Goal: Task Accomplishment & Management: Manage account settings

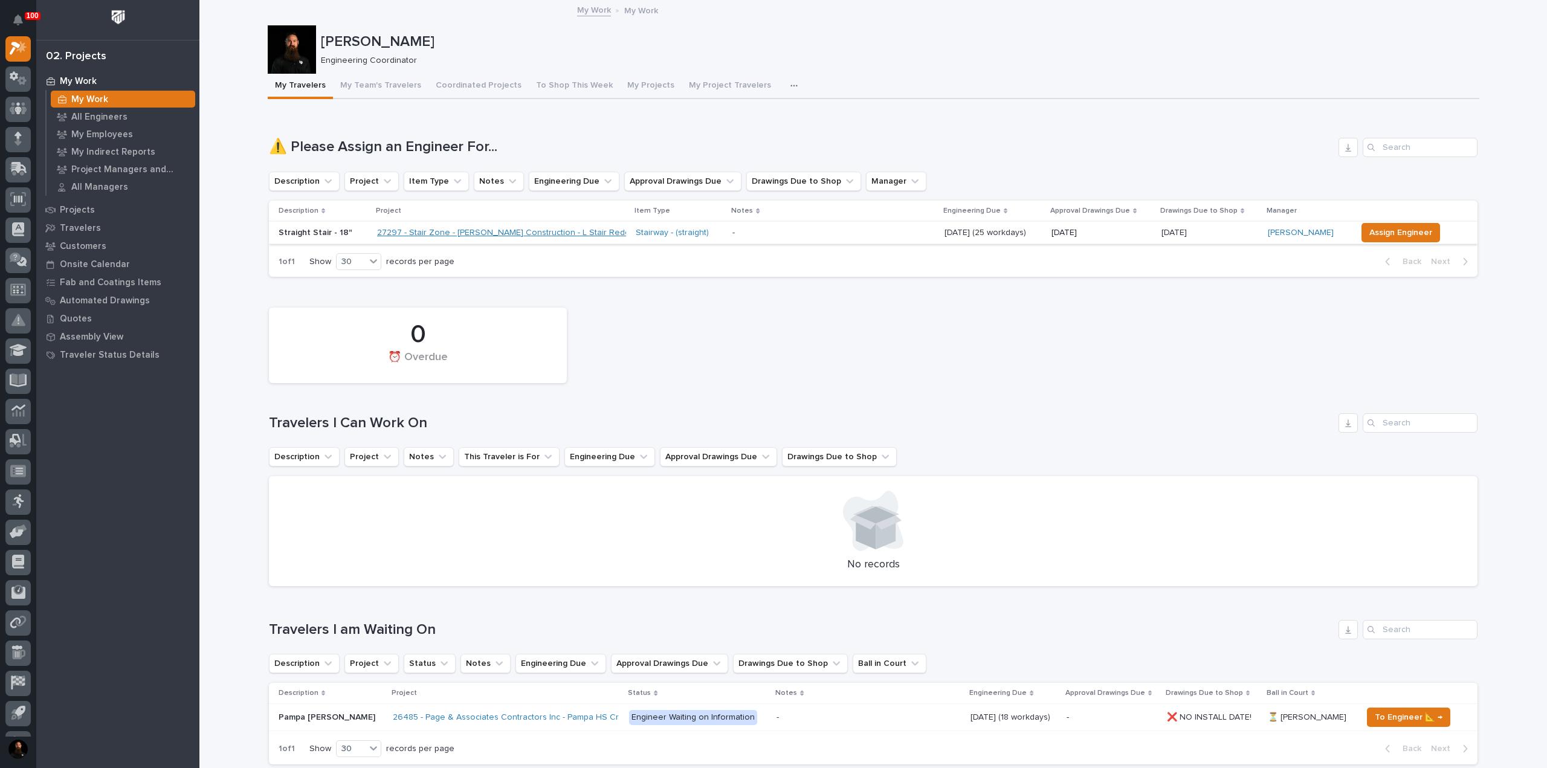
click at [473, 233] on link "27297 - Stair Zone - Gary Jones Construction - L Stair Redox Bio-Nutrients" at bounding box center [531, 233] width 309 height 10
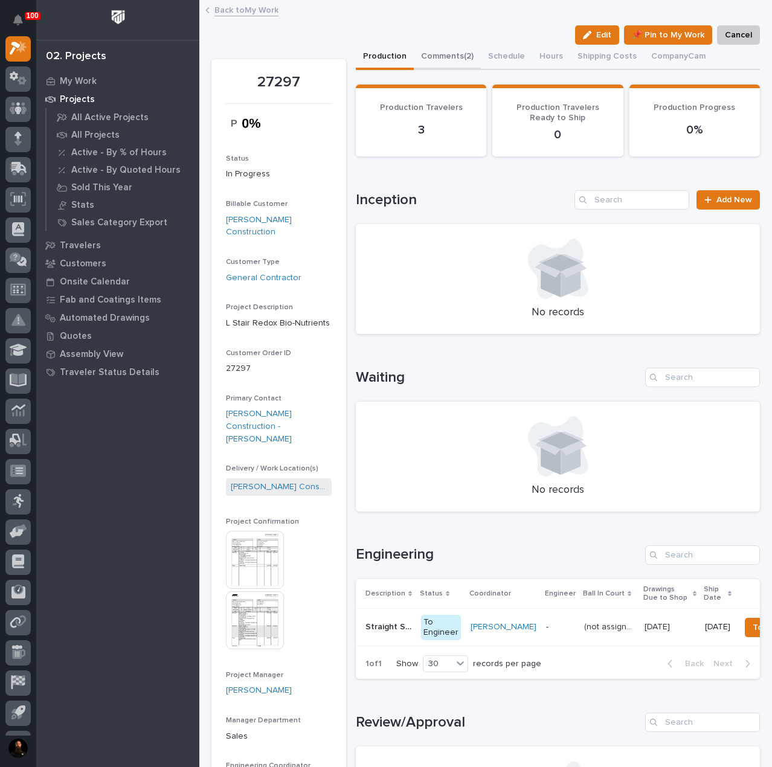
click at [436, 50] on button "Comments (2)" at bounding box center [447, 57] width 67 height 25
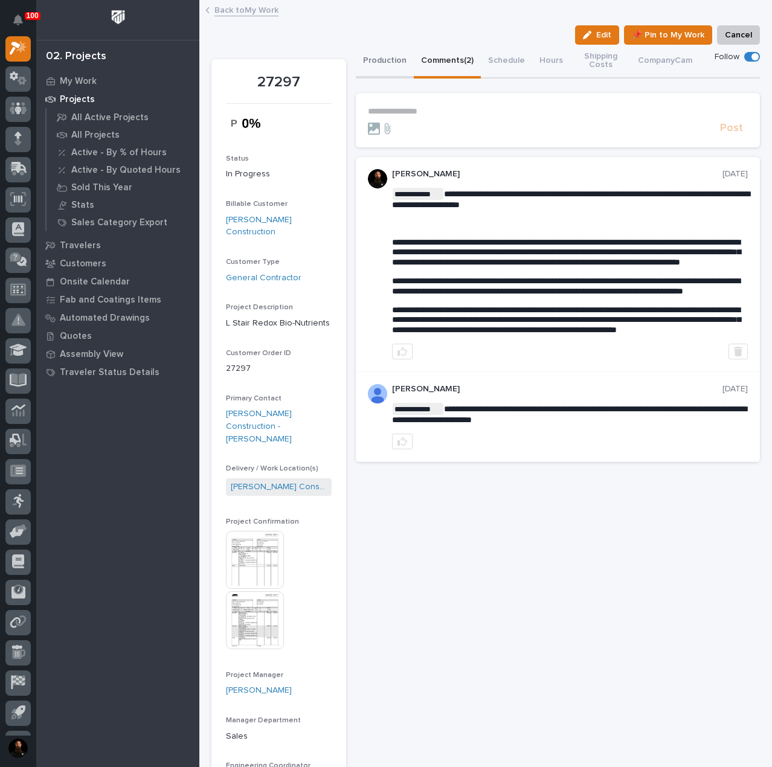
click at [386, 59] on button "Production" at bounding box center [385, 62] width 58 height 34
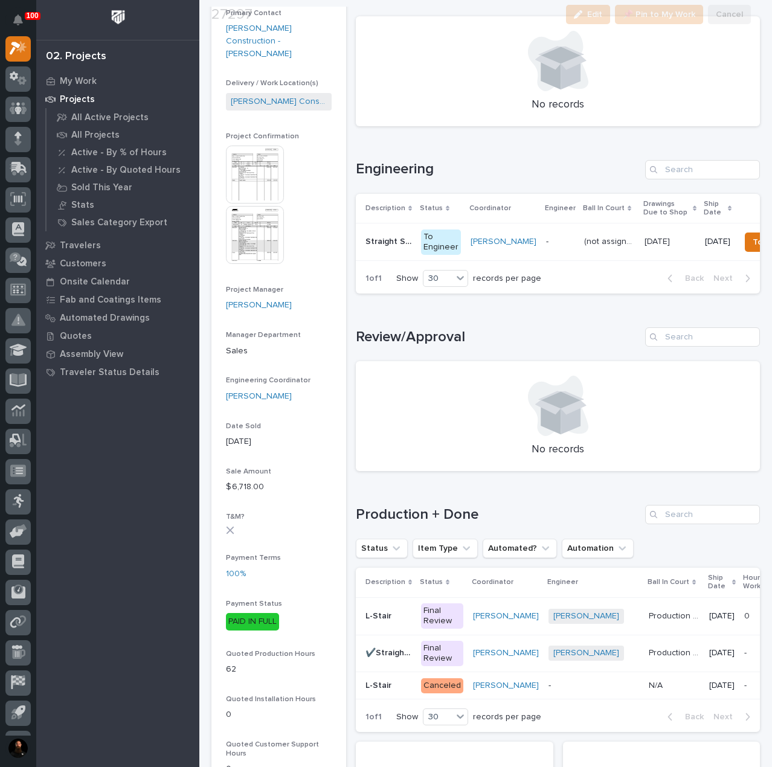
scroll to position [402, 0]
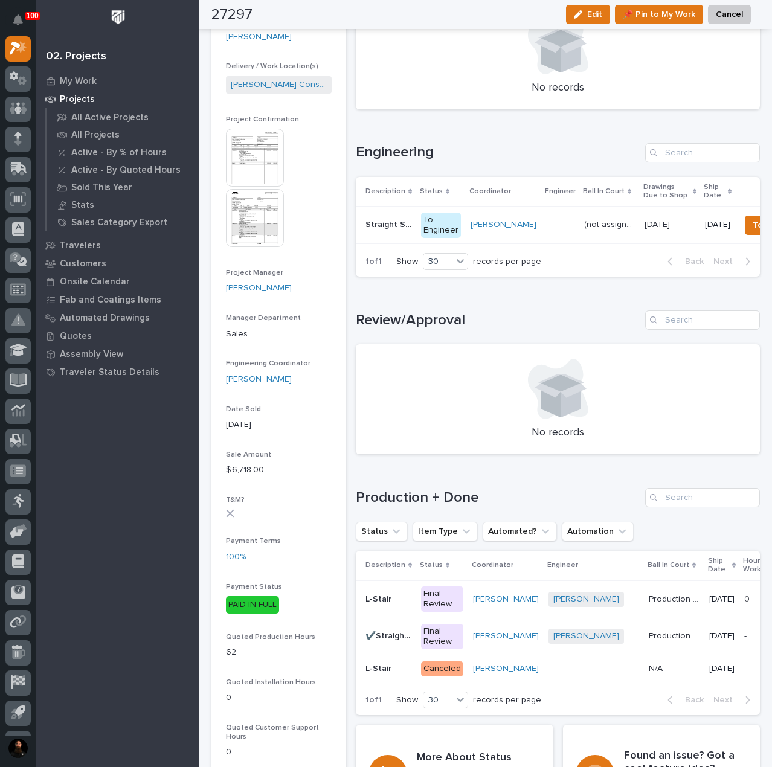
click at [378, 647] on div "✔️Straight Stair - 4' ✔️Straight Stair - 4'" at bounding box center [389, 637] width 46 height 20
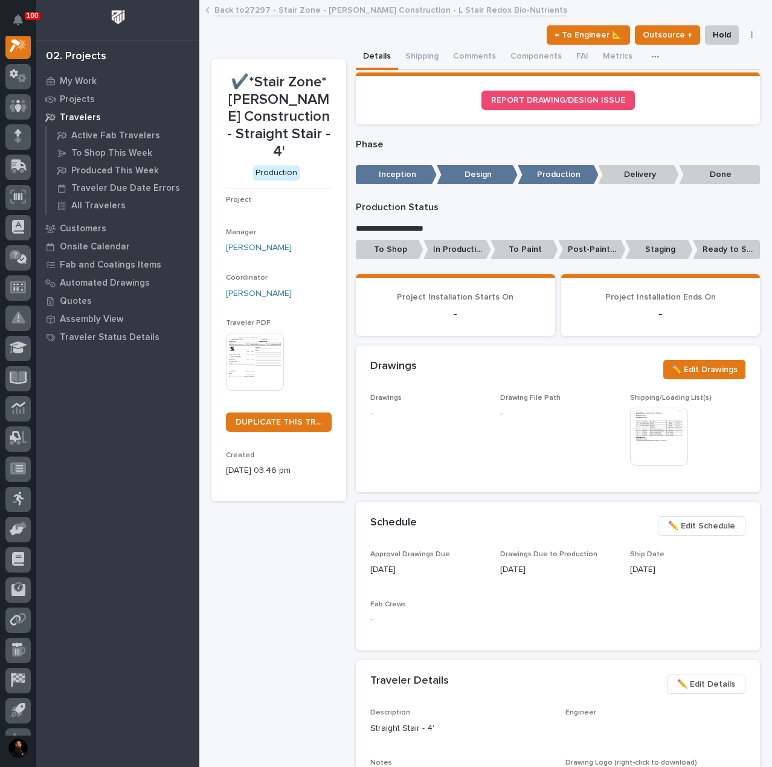
scroll to position [30, 0]
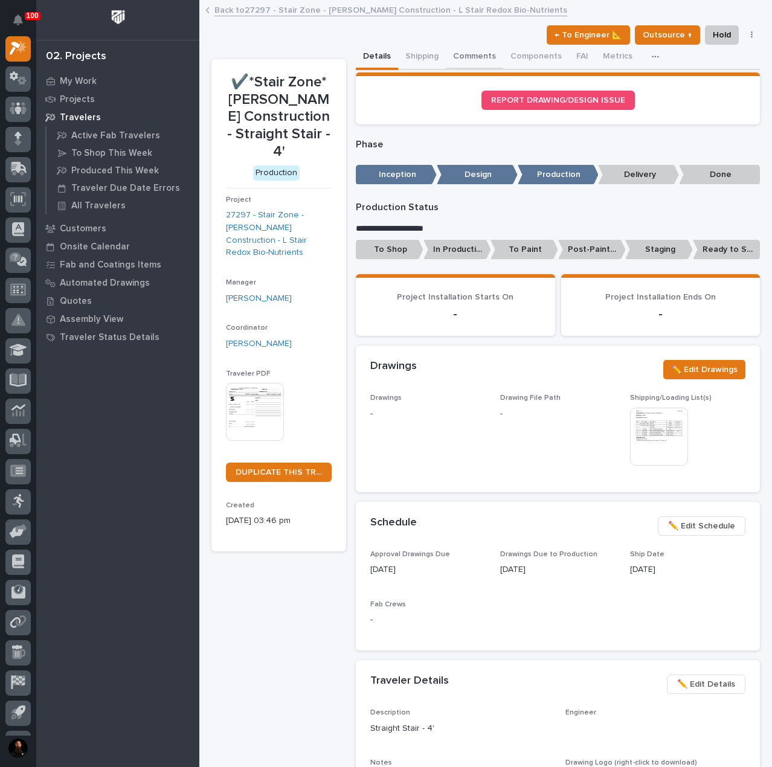
click at [459, 62] on button "Comments" at bounding box center [474, 57] width 57 height 25
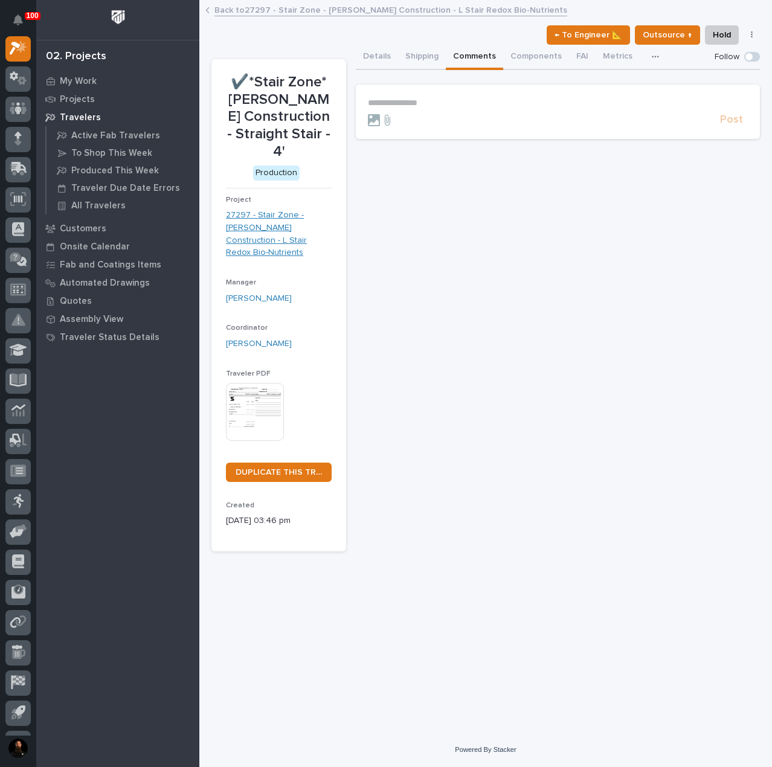
click at [317, 221] on link "27297 - Stair Zone - Gary Jones Construction - L Stair Redox Bio-Nutrients" at bounding box center [279, 234] width 106 height 50
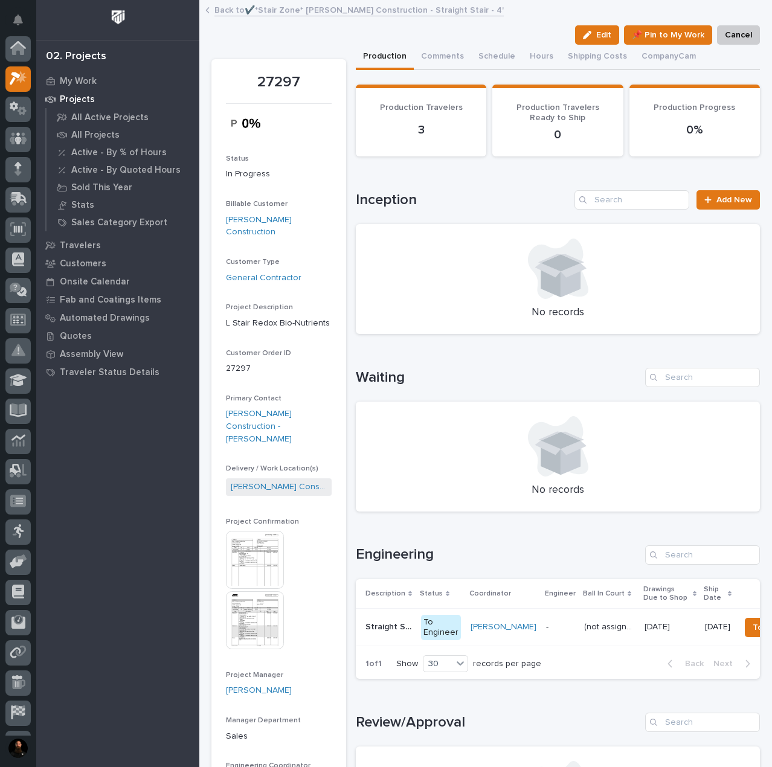
scroll to position [30, 0]
click at [380, 624] on p "Straight Stair - 18"" at bounding box center [390, 626] width 48 height 13
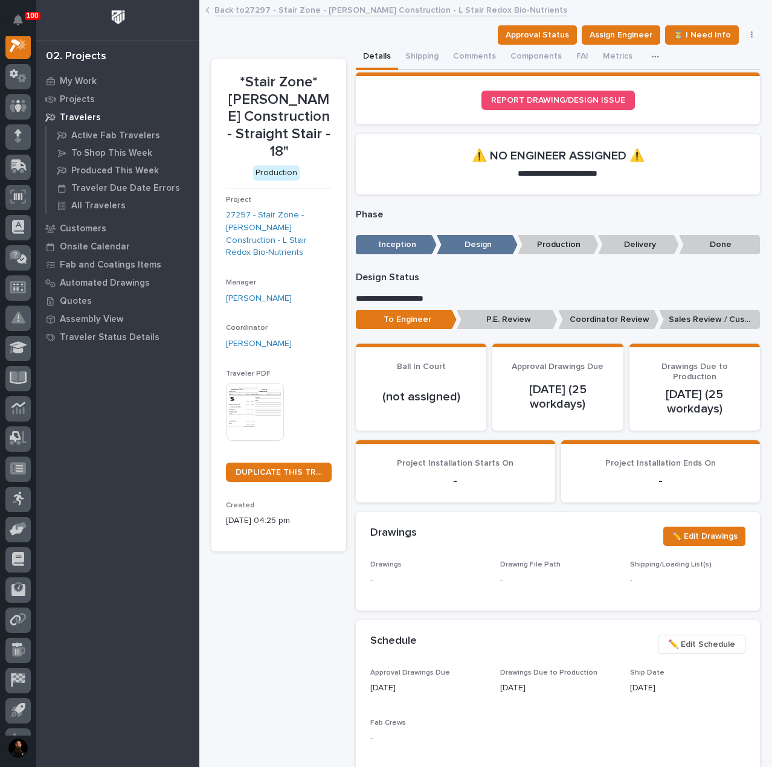
scroll to position [30, 0]
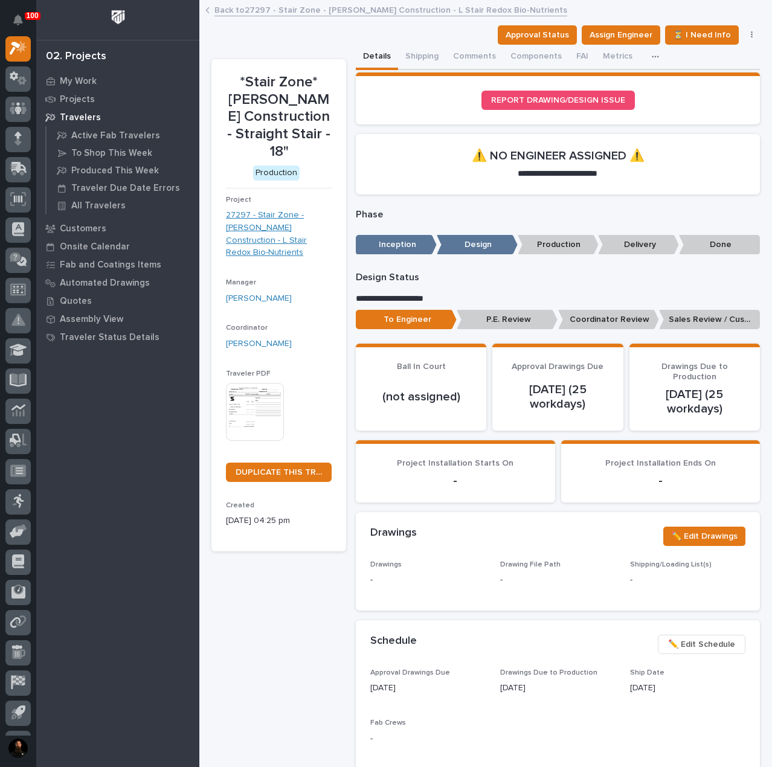
click at [302, 225] on link "27297 - Stair Zone - Gary Jones Construction - L Stair Redox Bio-Nutrients" at bounding box center [279, 234] width 106 height 50
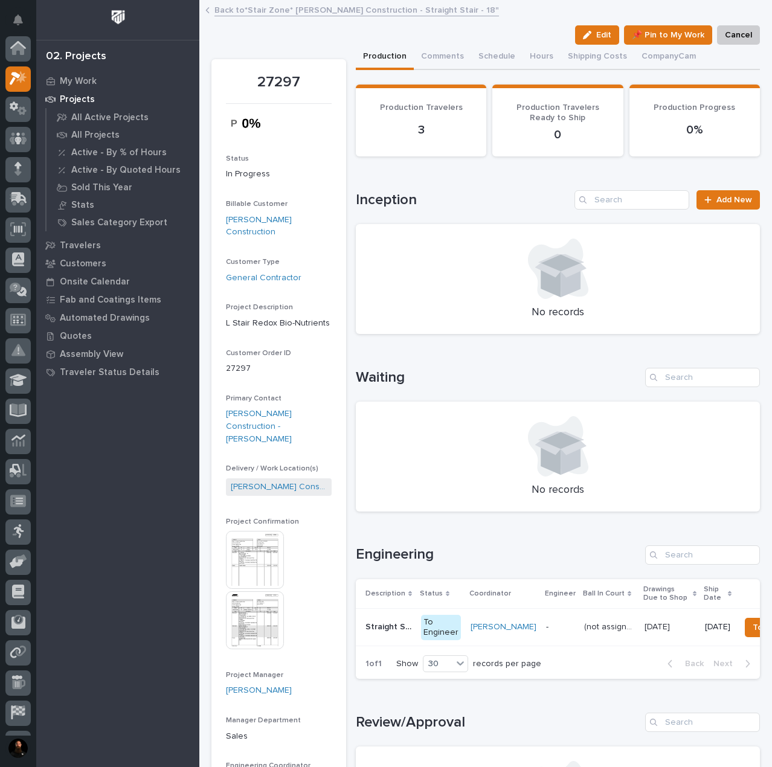
scroll to position [30, 0]
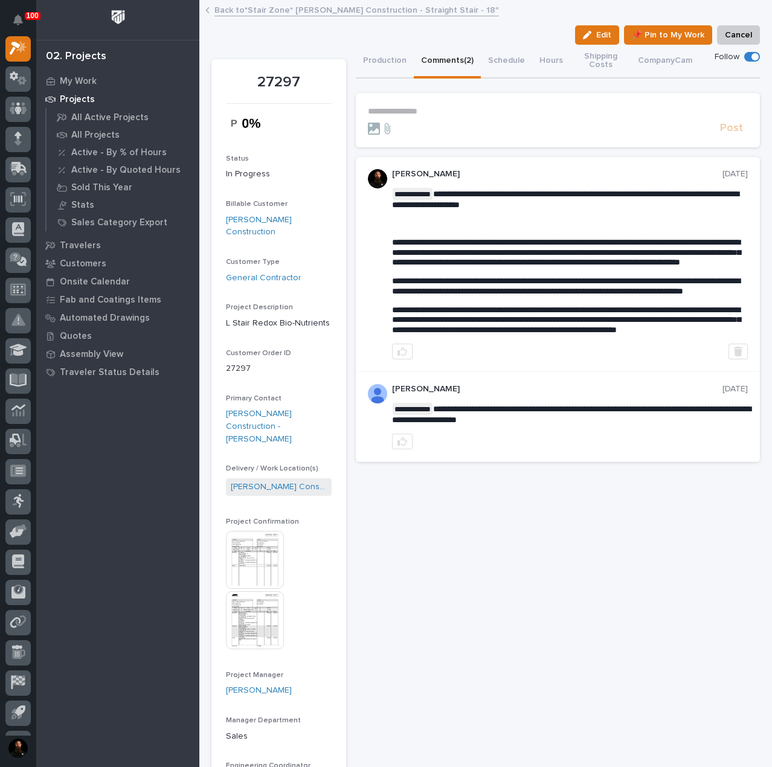
click at [441, 59] on button "Comments (2)" at bounding box center [447, 62] width 67 height 34
drag, startPoint x: 425, startPoint y: 106, endPoint x: 428, endPoint y: 112, distance: 6.2
click at [425, 107] on p "**********" at bounding box center [558, 111] width 380 height 10
click at [356, 53] on button "Production" at bounding box center [385, 62] width 58 height 34
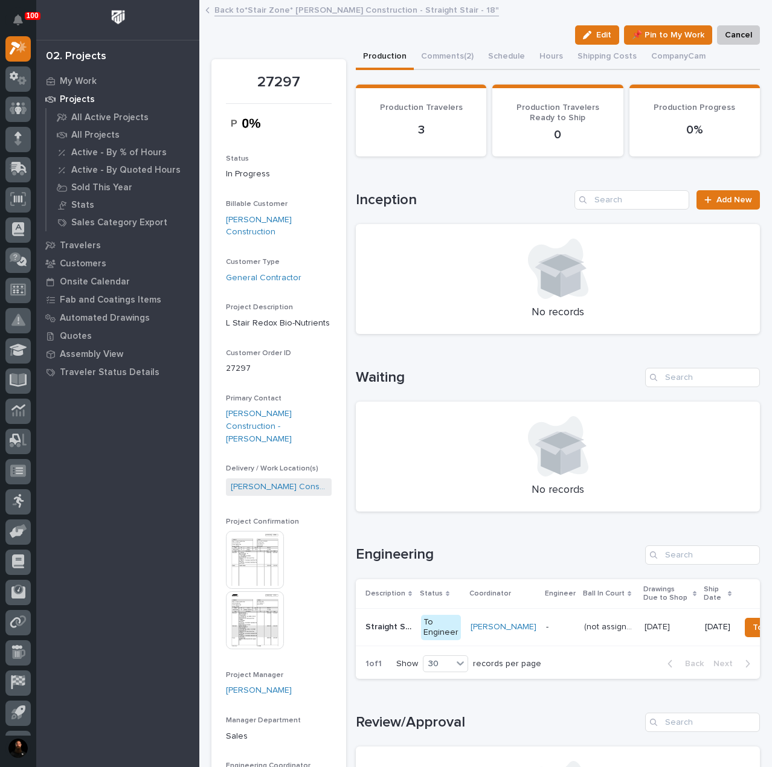
click at [370, 641] on td "Straight Stair - 18" Straight Stair - 18"" at bounding box center [386, 627] width 60 height 37
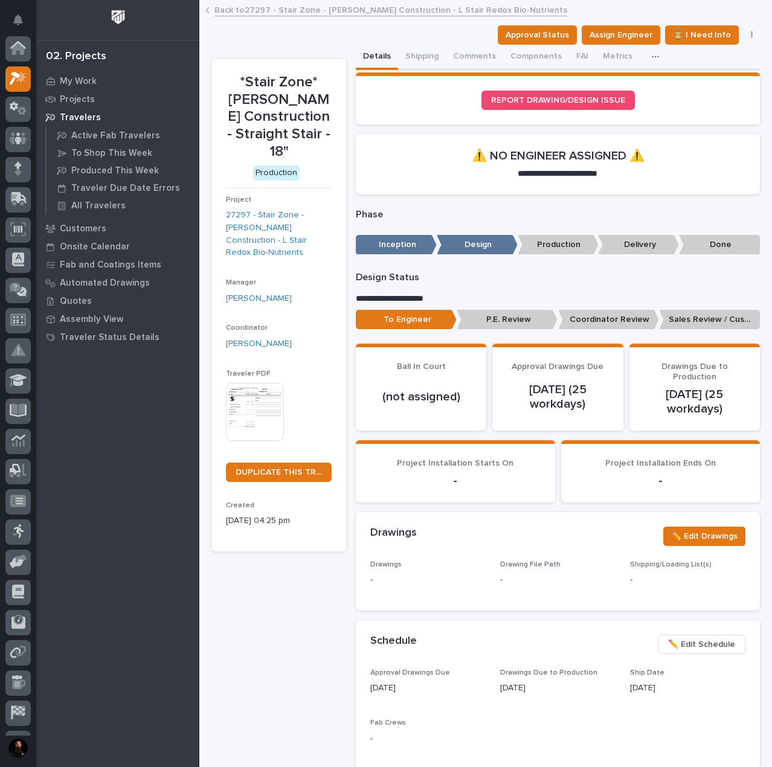
scroll to position [30, 0]
click at [453, 73] on section "REPORT DRAWING/DESIGN ISSUE" at bounding box center [558, 99] width 404 height 52
click at [457, 63] on button "Comments" at bounding box center [474, 57] width 57 height 25
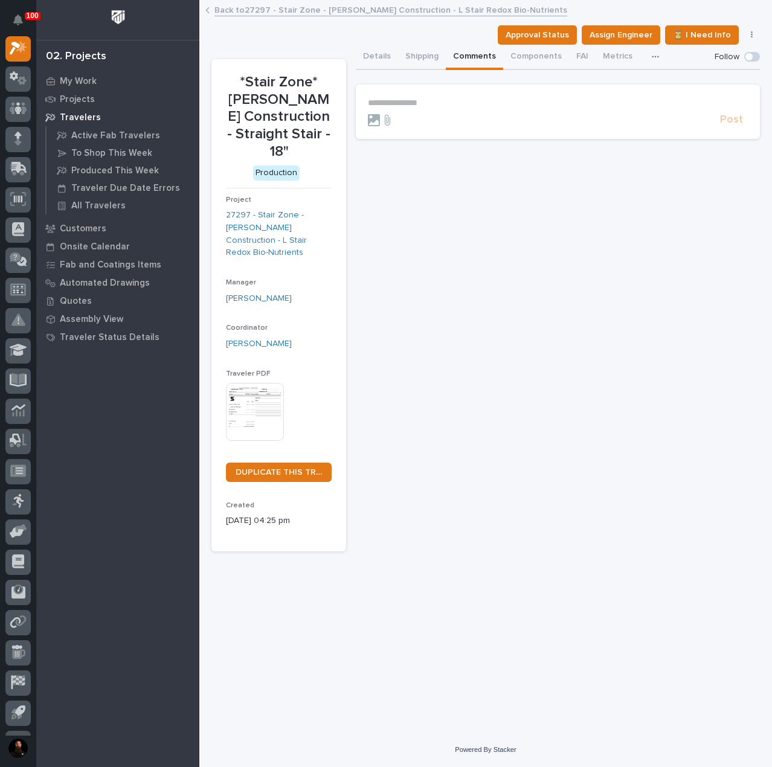
click at [415, 95] on section "**********" at bounding box center [558, 112] width 404 height 54
click at [418, 100] on p "**********" at bounding box center [558, 103] width 380 height 10
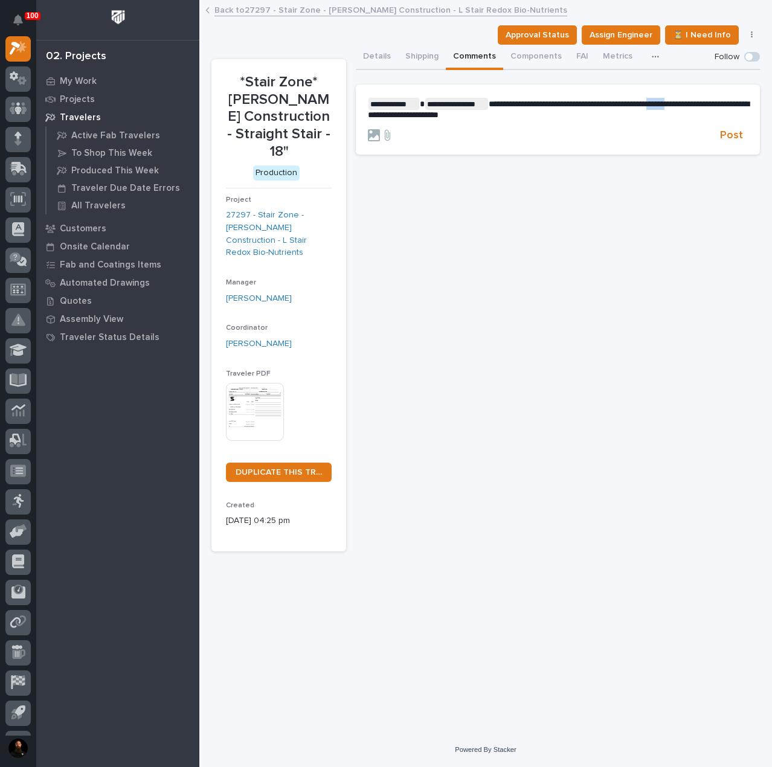
drag, startPoint x: 699, startPoint y: 104, endPoint x: 669, endPoint y: 101, distance: 29.8
click at [669, 101] on span "**********" at bounding box center [558, 109] width 381 height 19
click at [399, 117] on span "**********" at bounding box center [558, 109] width 381 height 19
click at [735, 136] on span "Post" at bounding box center [731, 136] width 23 height 14
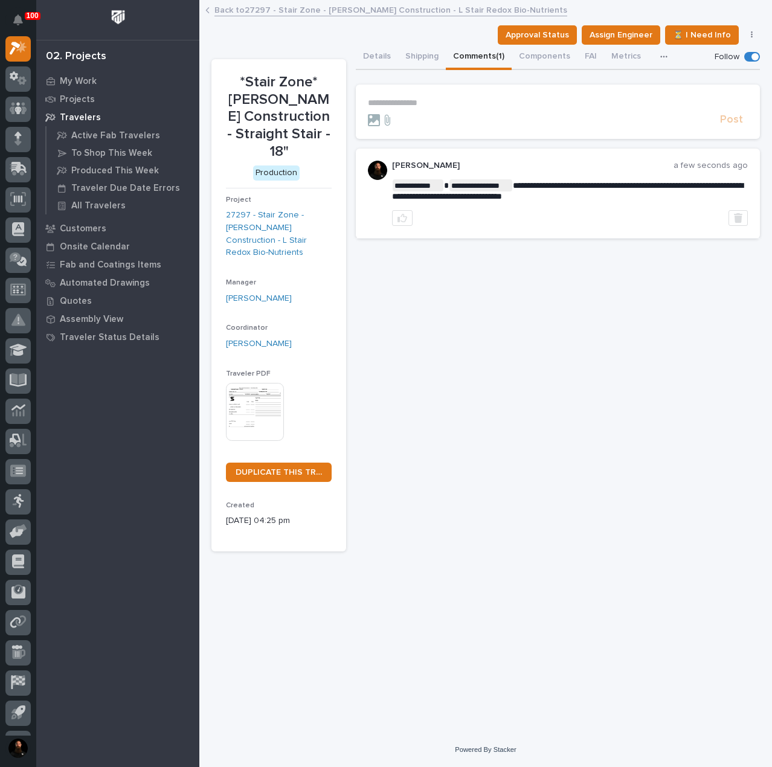
click at [607, 330] on div "**********" at bounding box center [558, 298] width 404 height 507
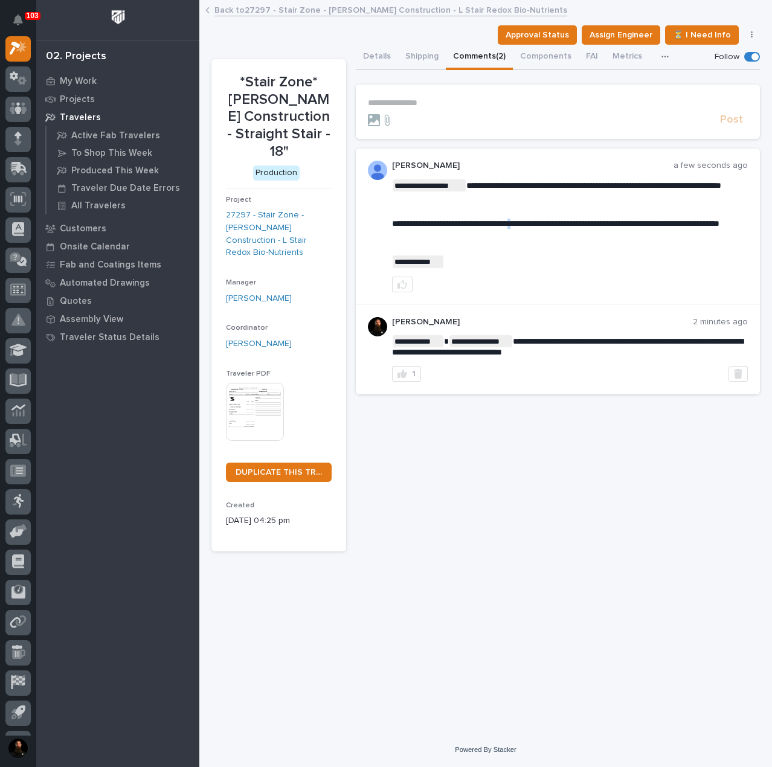
click at [537, 228] on span "**********" at bounding box center [556, 223] width 328 height 8
click at [548, 248] on p "﻿" at bounding box center [570, 243] width 356 height 10
click at [437, 99] on p "**********" at bounding box center [558, 103] width 380 height 10
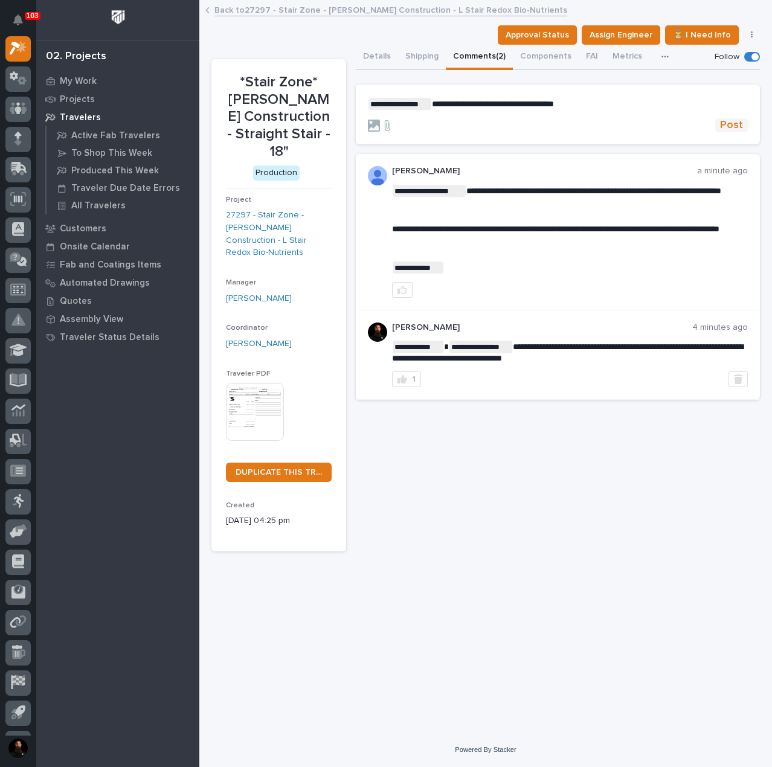
click at [734, 126] on span "Post" at bounding box center [731, 125] width 23 height 14
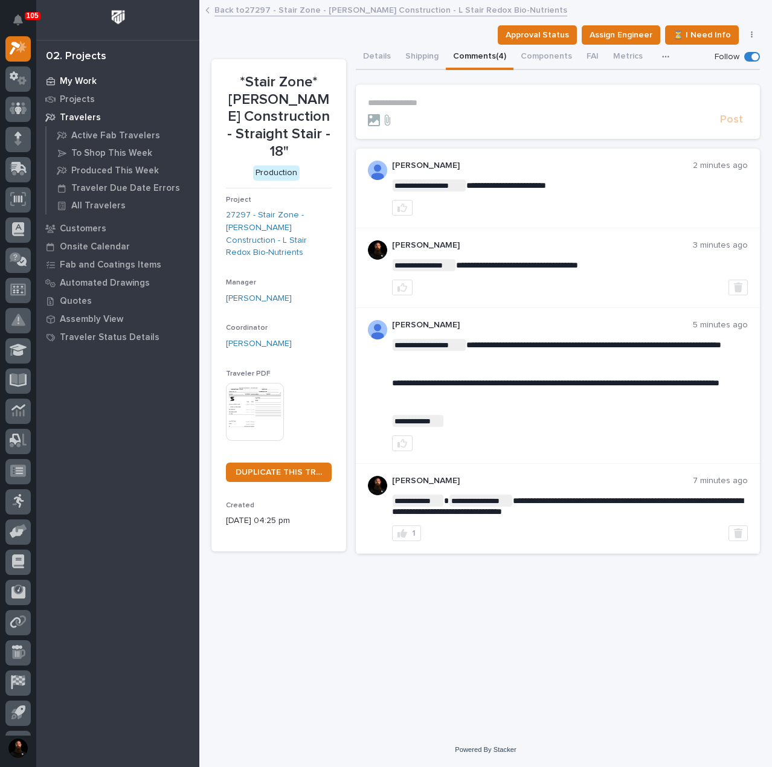
click at [83, 80] on p "My Work" at bounding box center [78, 81] width 37 height 11
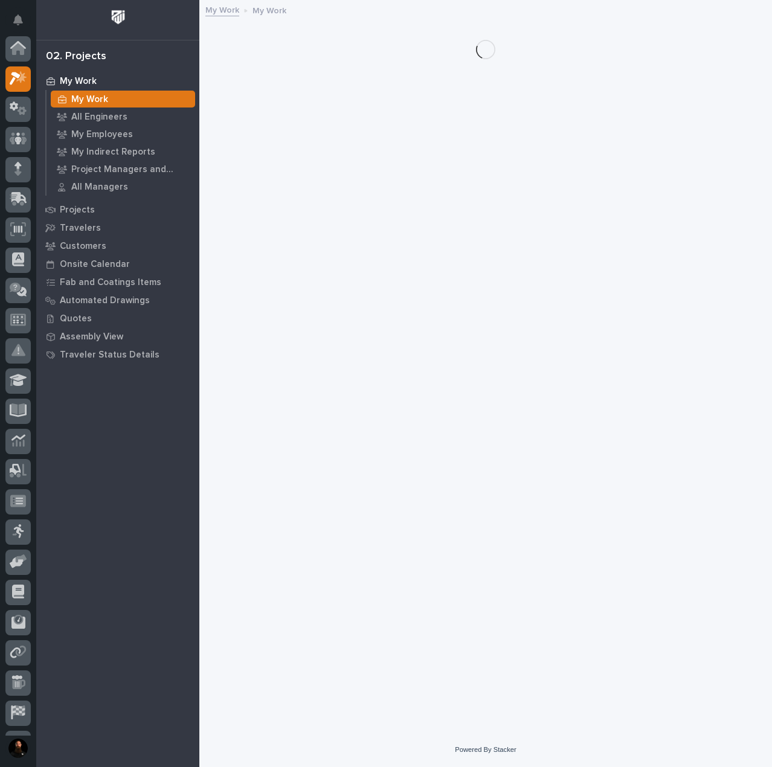
scroll to position [30, 0]
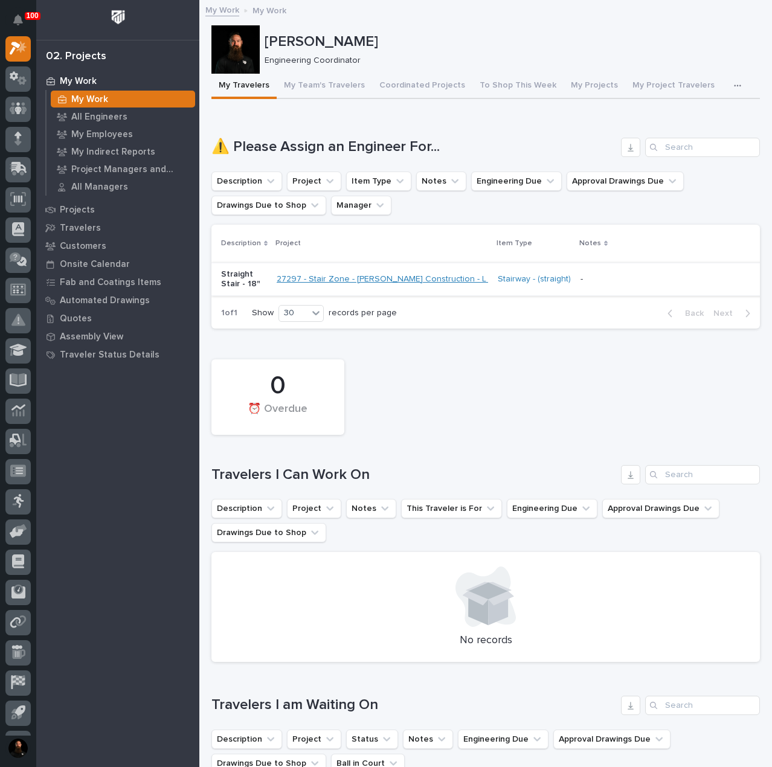
click at [337, 275] on link "27297 - Stair Zone - Gary Jones Construction - L Stair Redox Bio-Nutrients" at bounding box center [431, 279] width 309 height 10
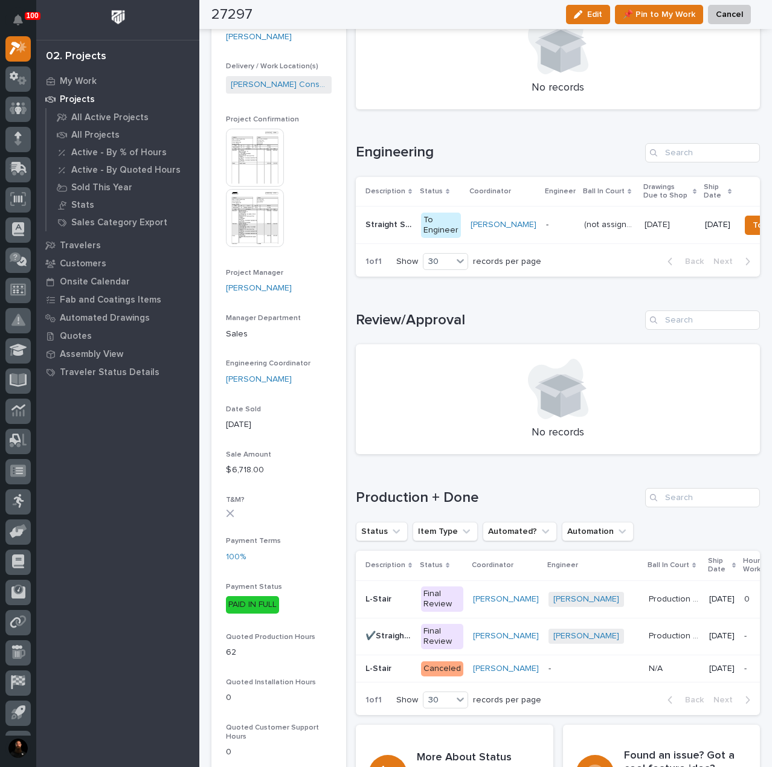
click at [387, 605] on p "L-Stair" at bounding box center [380, 598] width 28 height 13
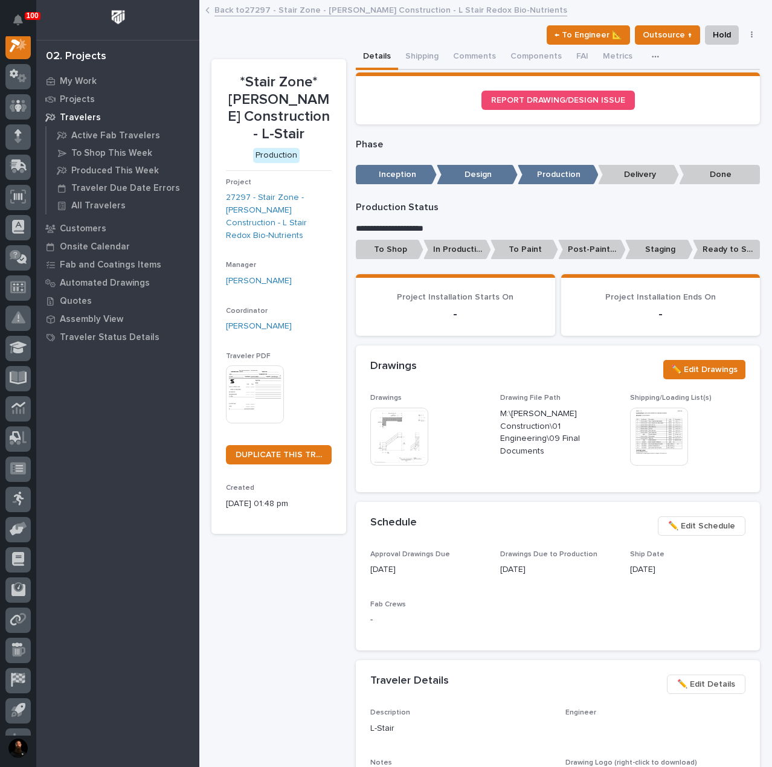
scroll to position [30, 0]
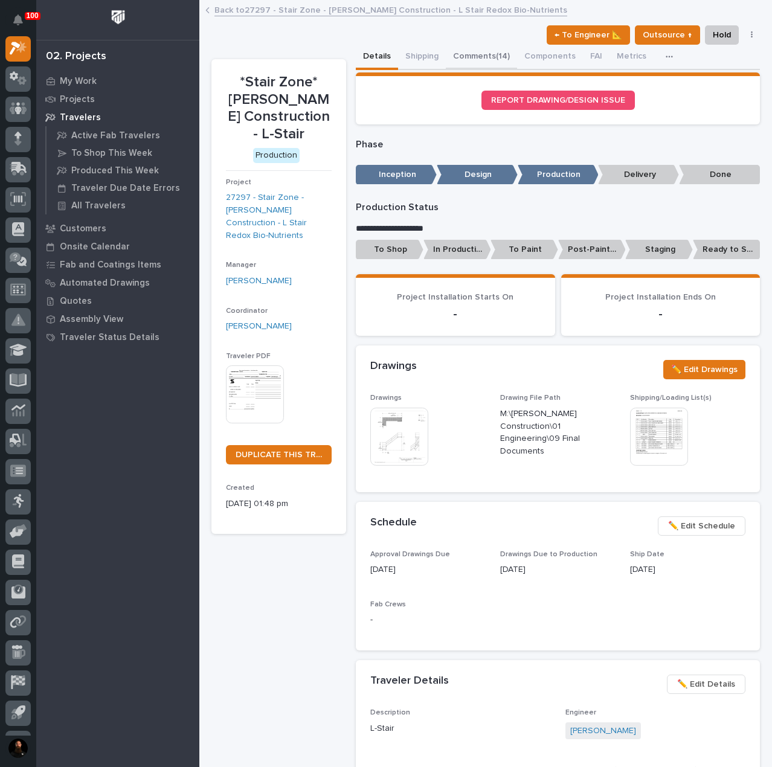
click at [470, 56] on button "Comments (14)" at bounding box center [481, 57] width 71 height 25
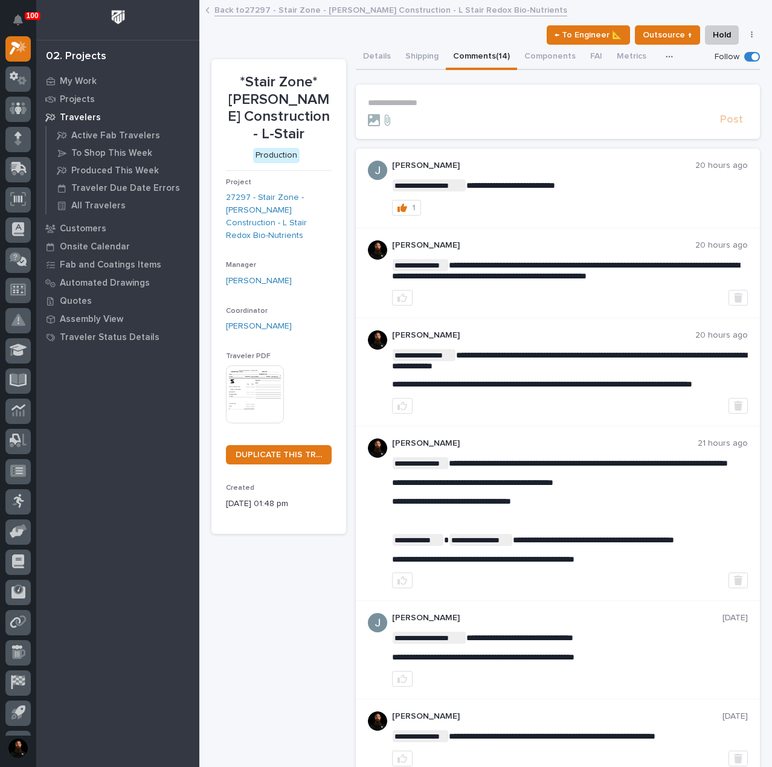
click at [376, 59] on button "Details" at bounding box center [377, 57] width 42 height 25
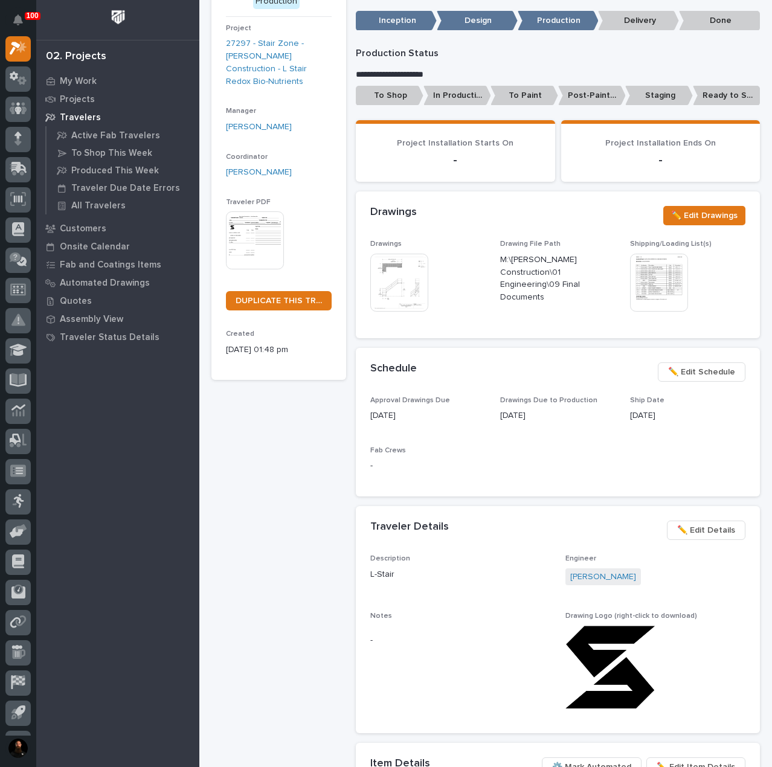
scroll to position [161, 0]
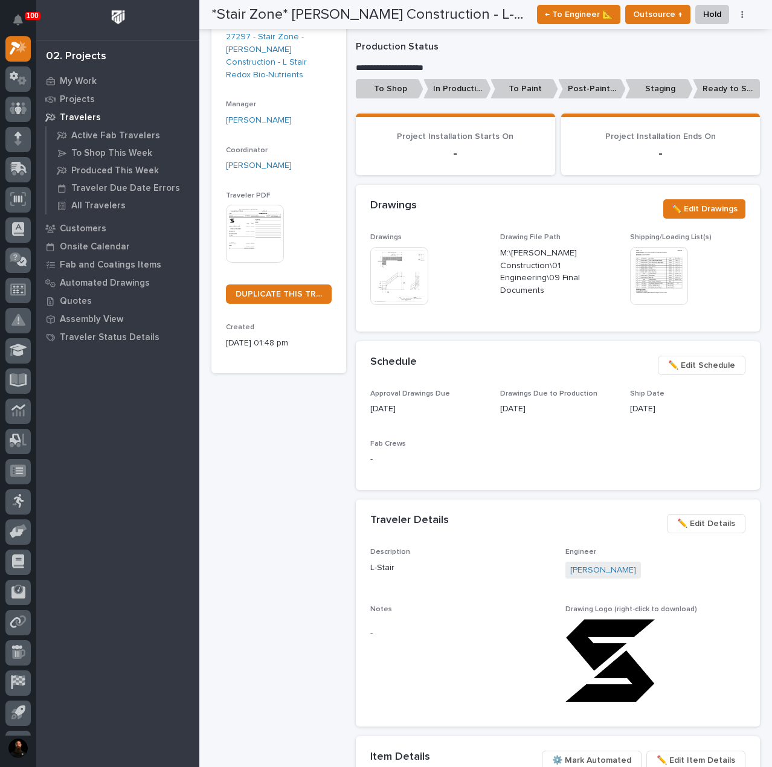
click at [705, 531] on span "✏️ Edit Details" at bounding box center [706, 524] width 58 height 15
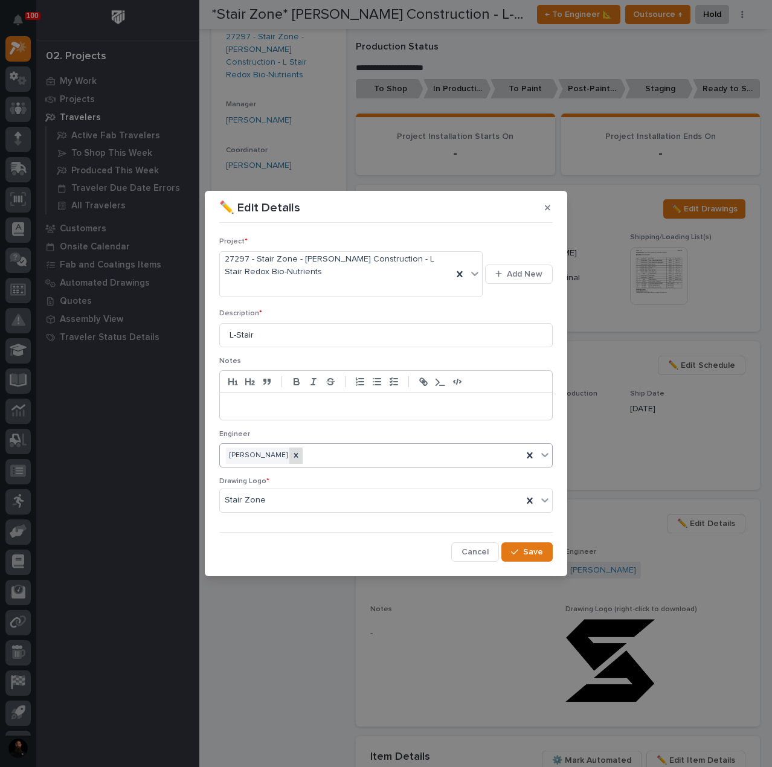
click at [292, 455] on icon at bounding box center [296, 455] width 8 height 8
click at [294, 456] on div "Select..." at bounding box center [378, 456] width 317 height 20
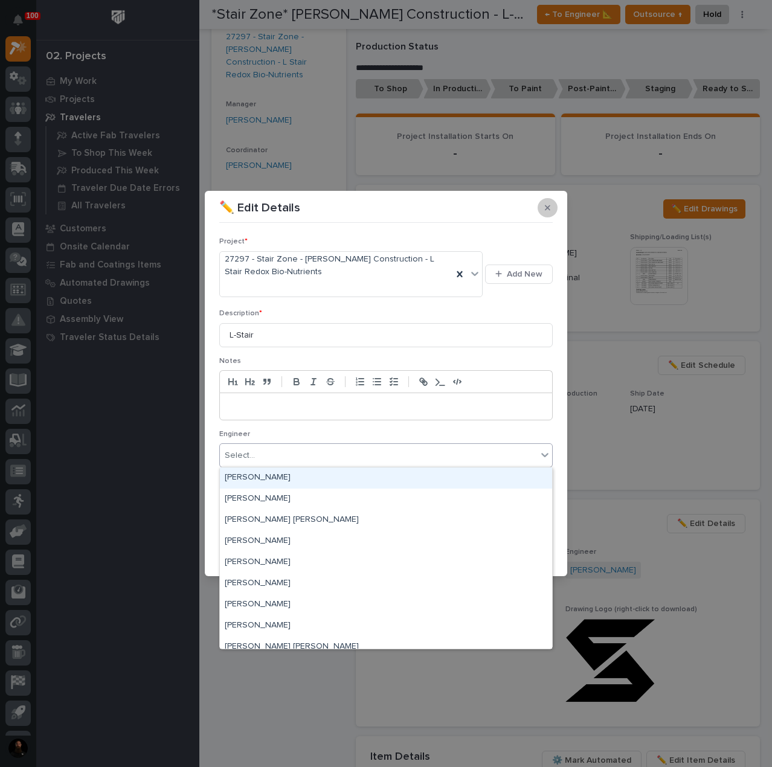
click at [549, 208] on icon "button" at bounding box center [547, 208] width 5 height 8
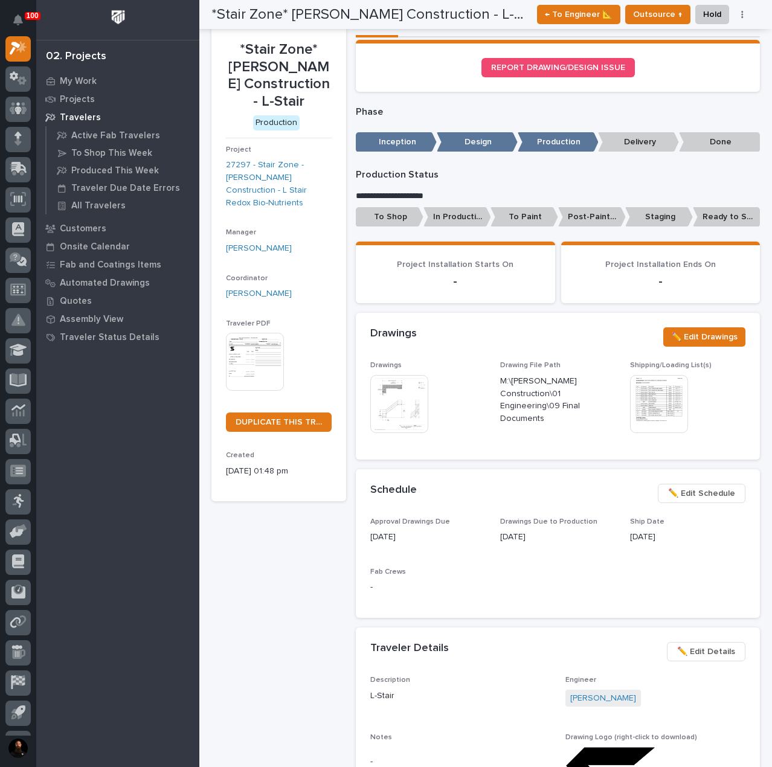
scroll to position [0, 0]
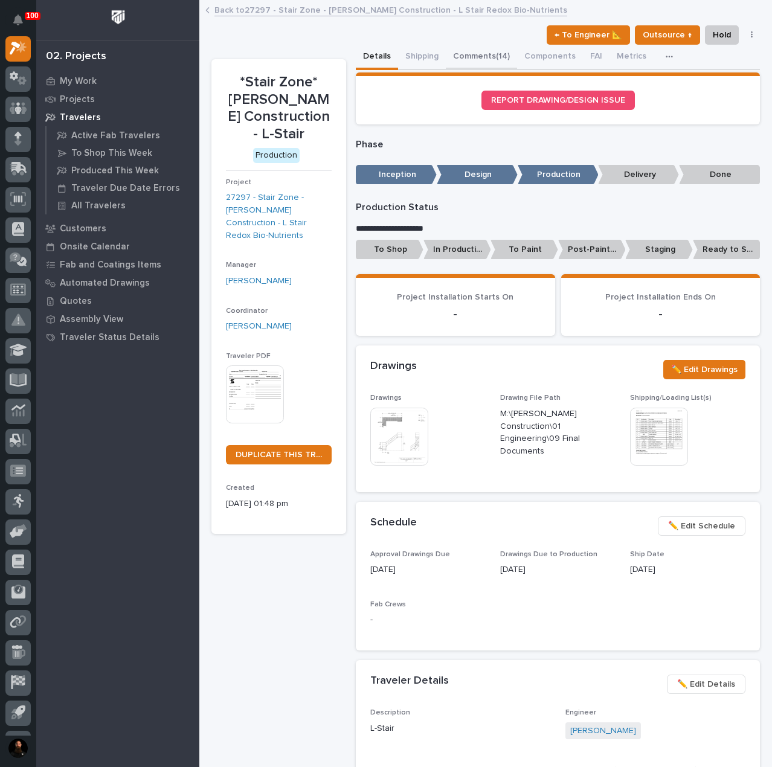
click at [465, 48] on button "Comments (14)" at bounding box center [481, 57] width 71 height 25
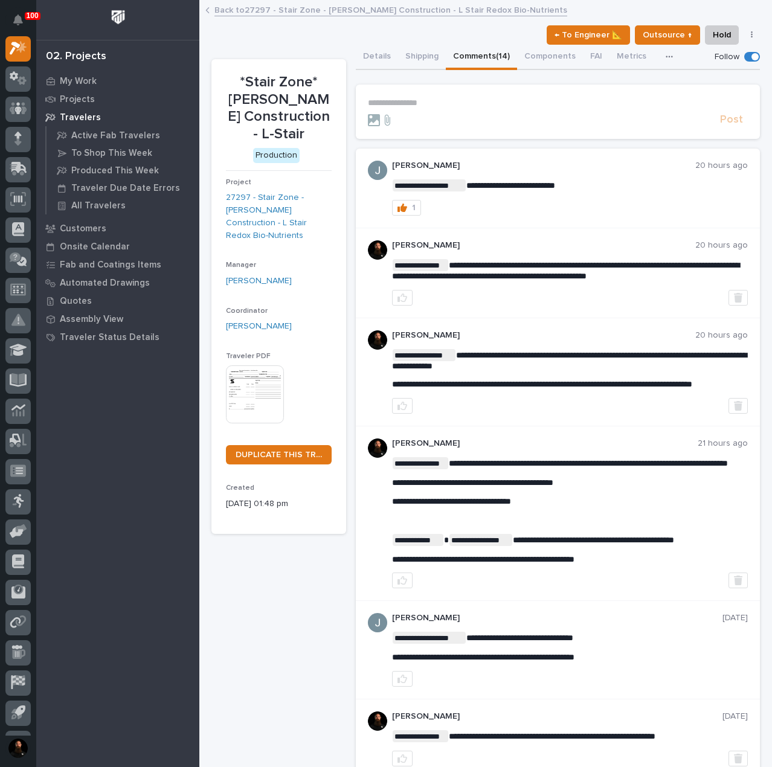
scroll to position [242, 0]
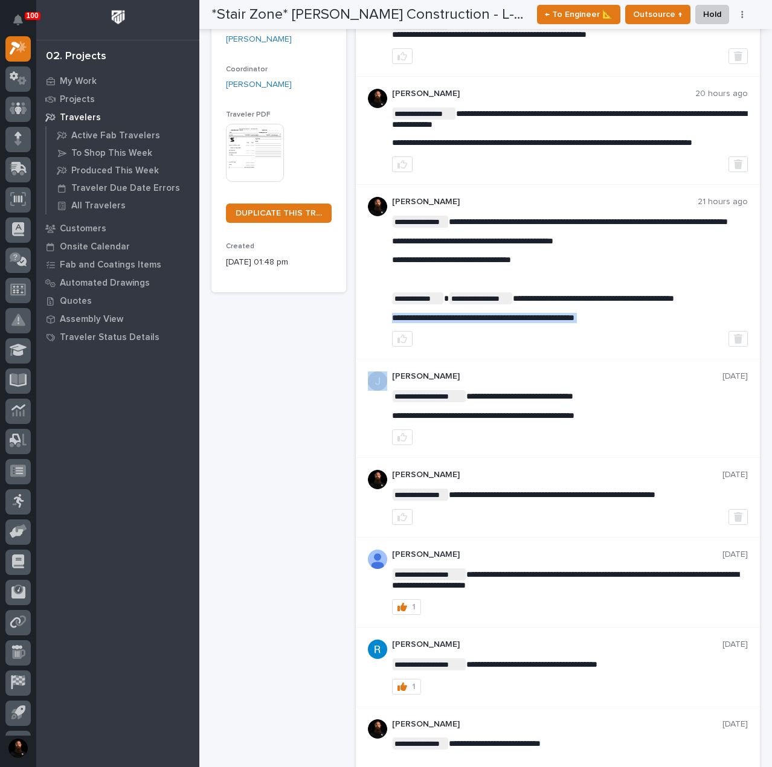
click at [549, 323] on p "**********" at bounding box center [570, 318] width 356 height 10
click at [693, 323] on p "**********" at bounding box center [570, 318] width 356 height 10
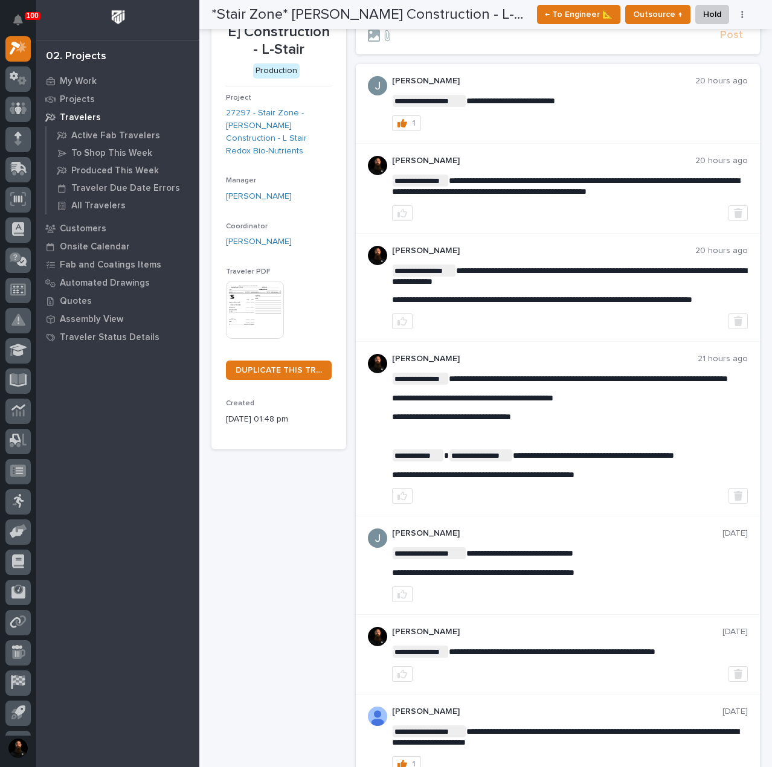
scroll to position [0, 0]
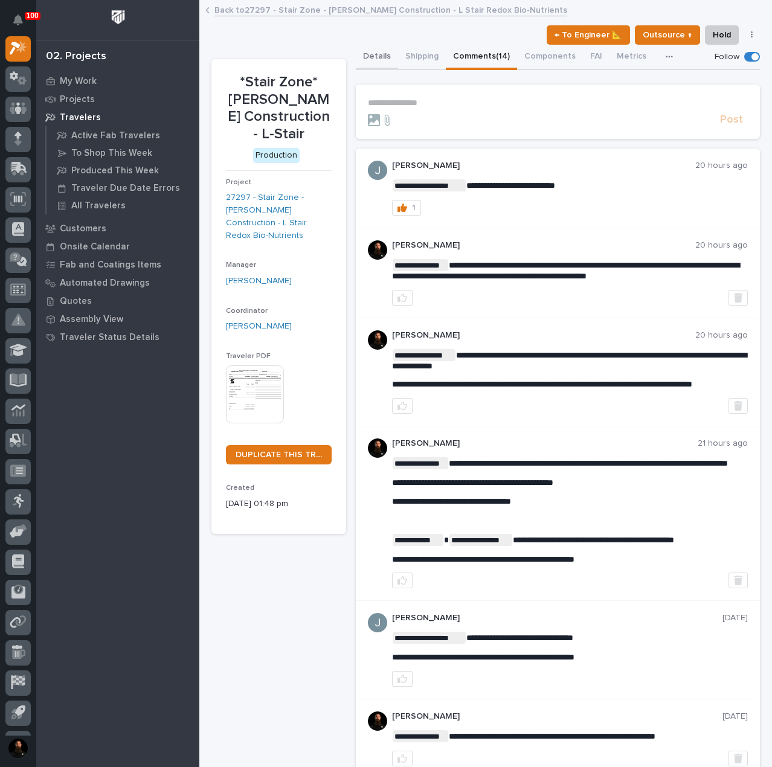
click at [381, 62] on button "Details" at bounding box center [377, 57] width 42 height 25
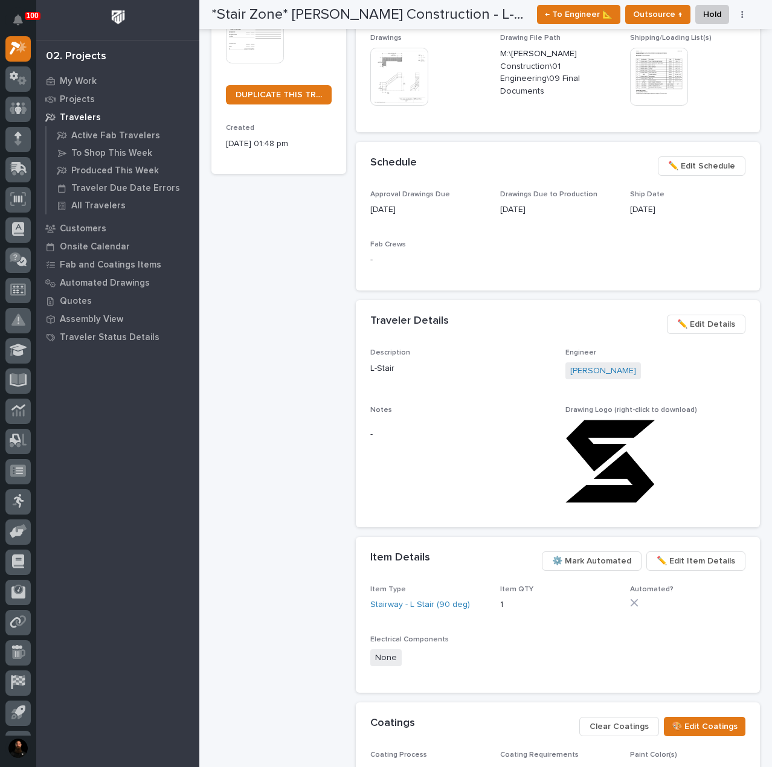
scroll to position [360, 0]
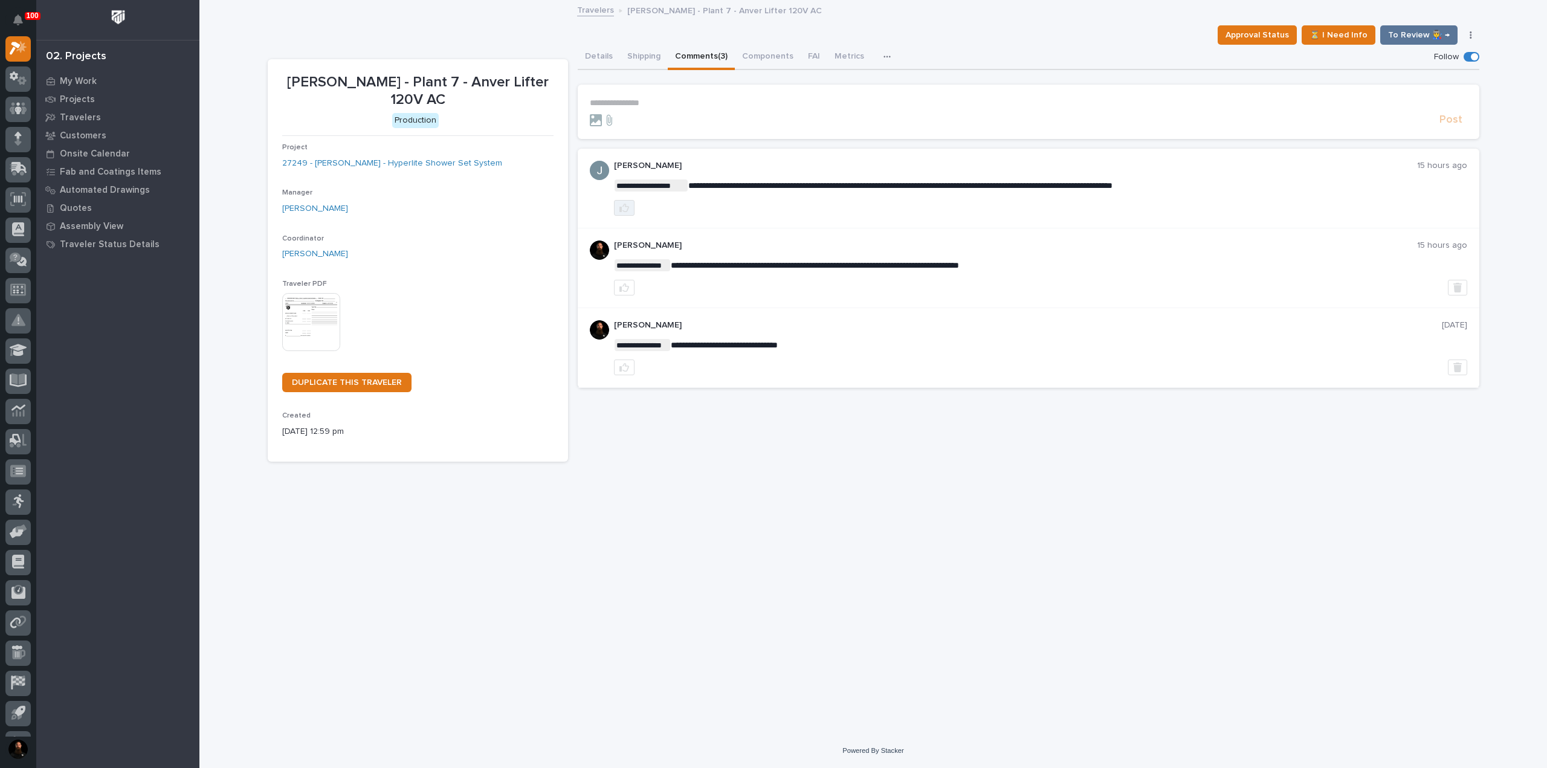
click at [621, 205] on icon "button" at bounding box center [624, 208] width 10 height 10
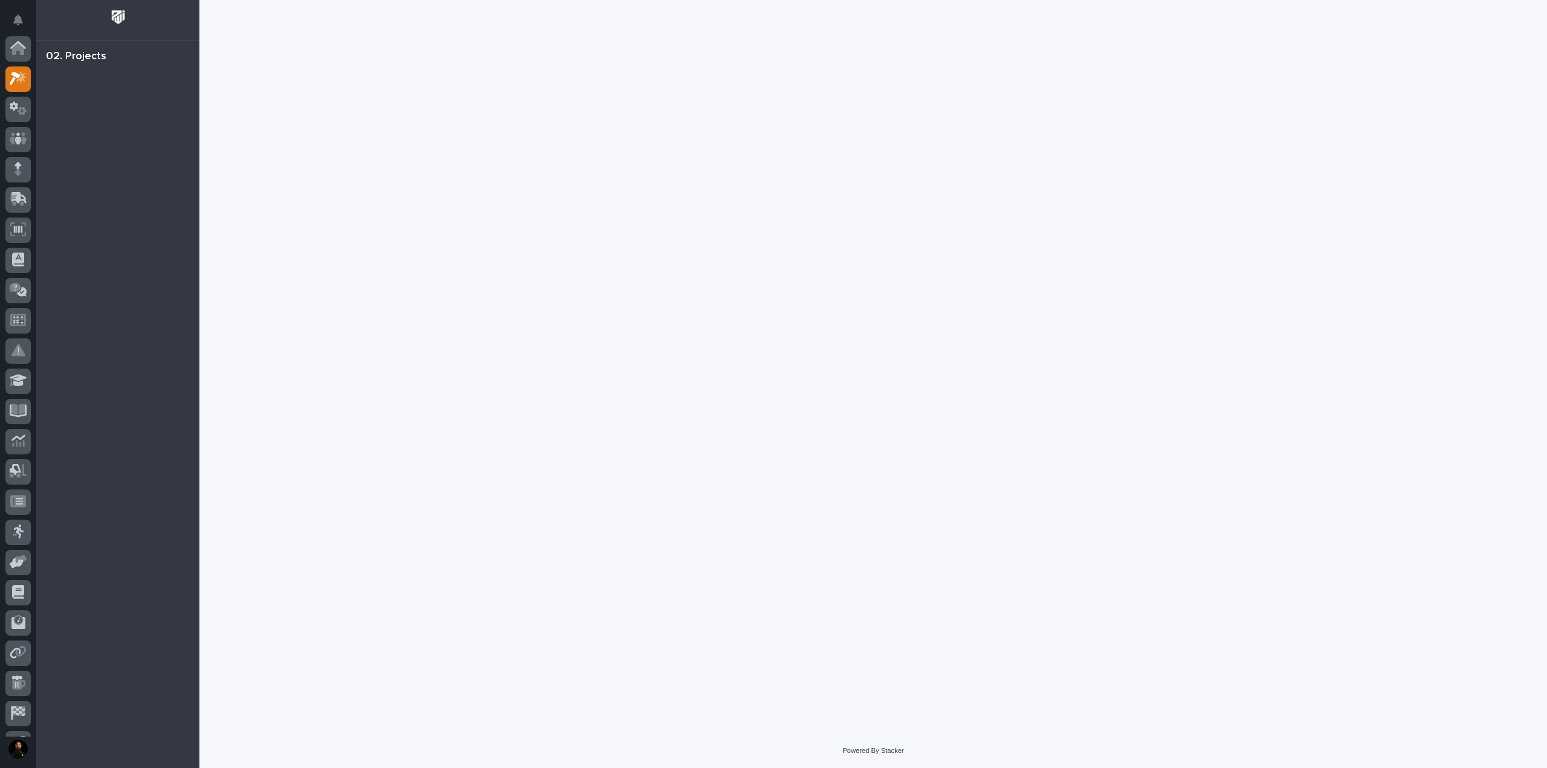
scroll to position [30, 0]
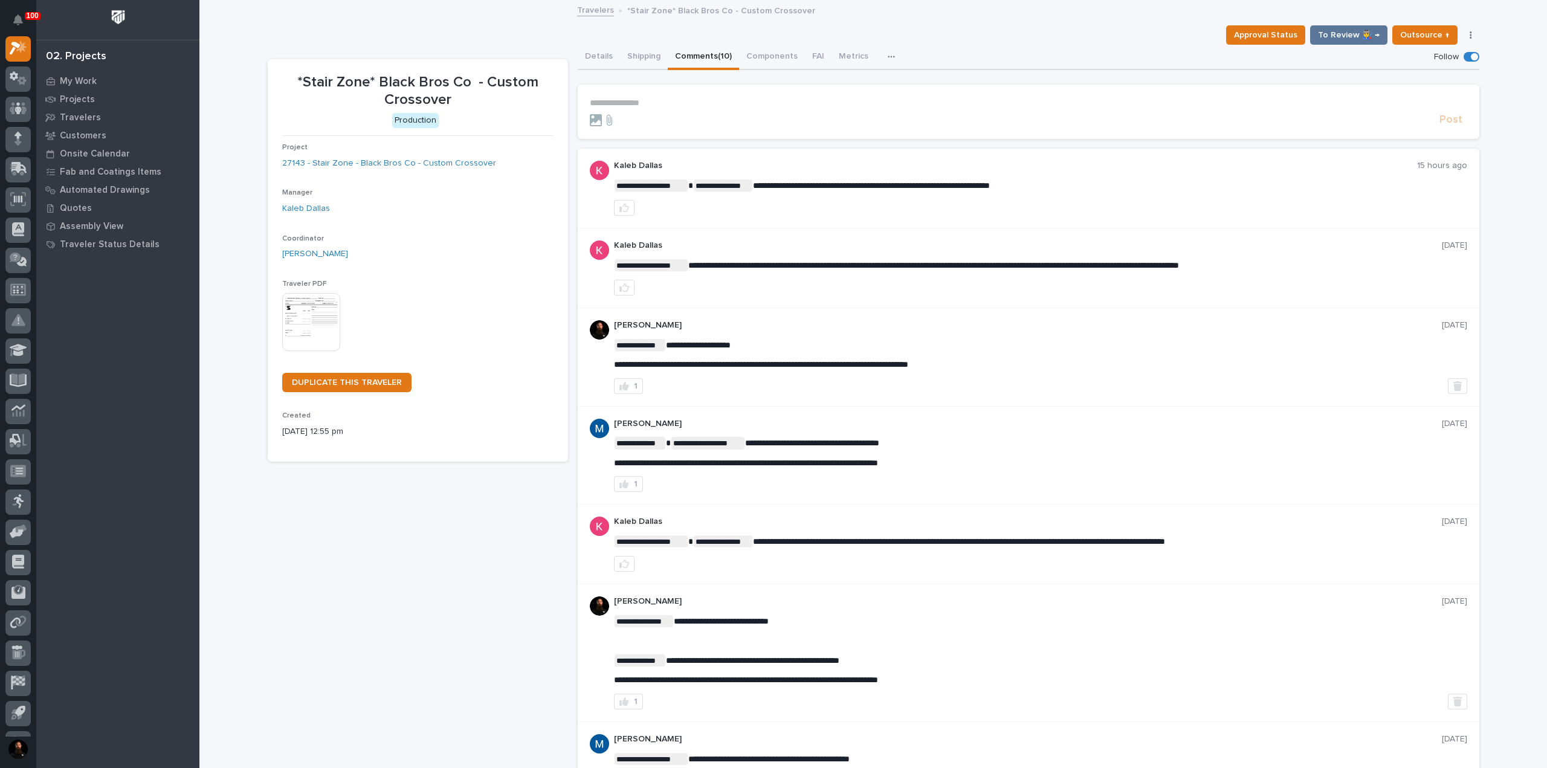
click at [668, 105] on p "**********" at bounding box center [1028, 103] width 877 height 10
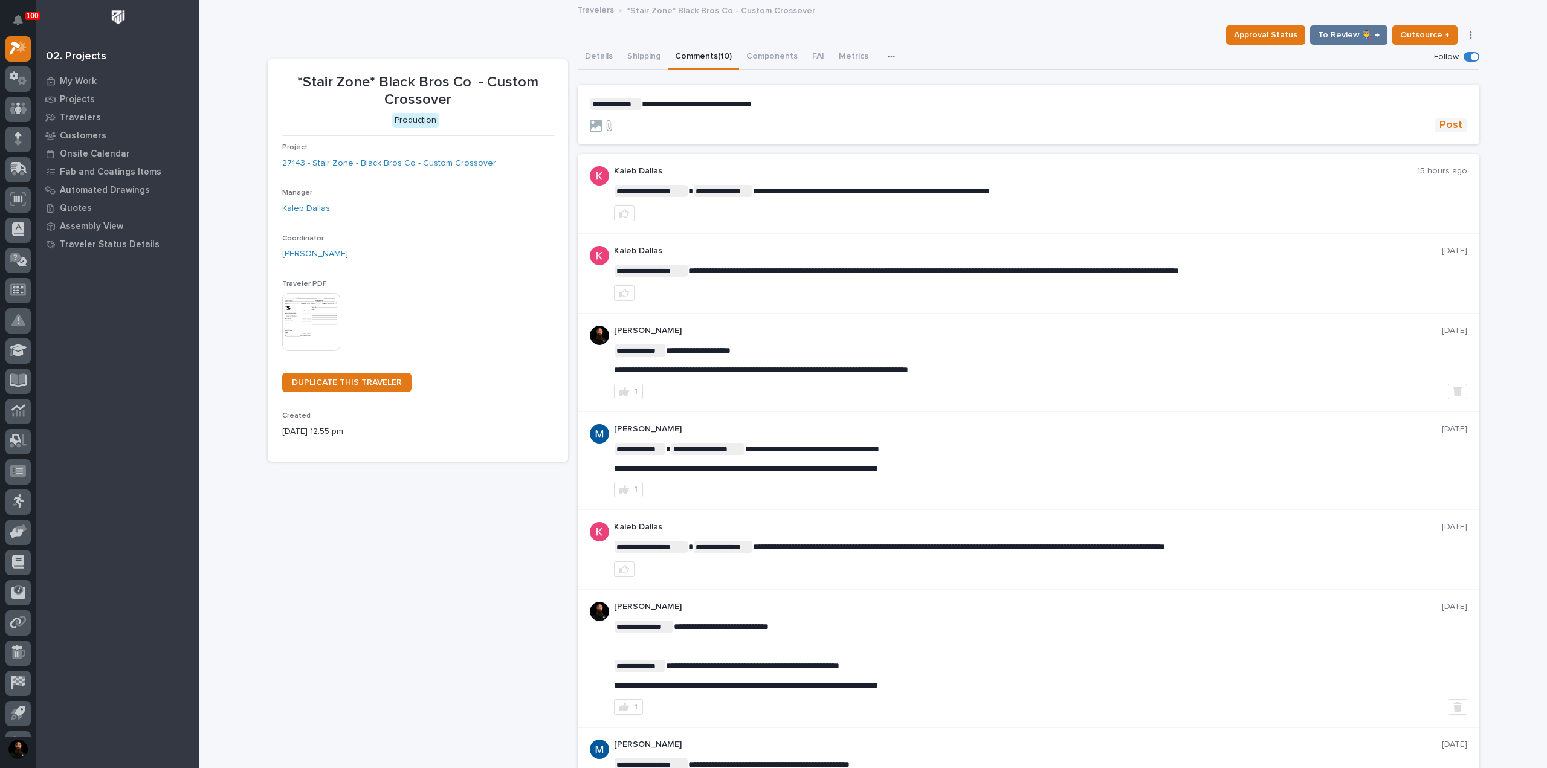
drag, startPoint x: 1446, startPoint y: 122, endPoint x: 1436, endPoint y: 130, distance: 12.5
click at [1446, 123] on span "Post" at bounding box center [1451, 125] width 23 height 14
click at [625, 215] on button "button" at bounding box center [624, 213] width 21 height 16
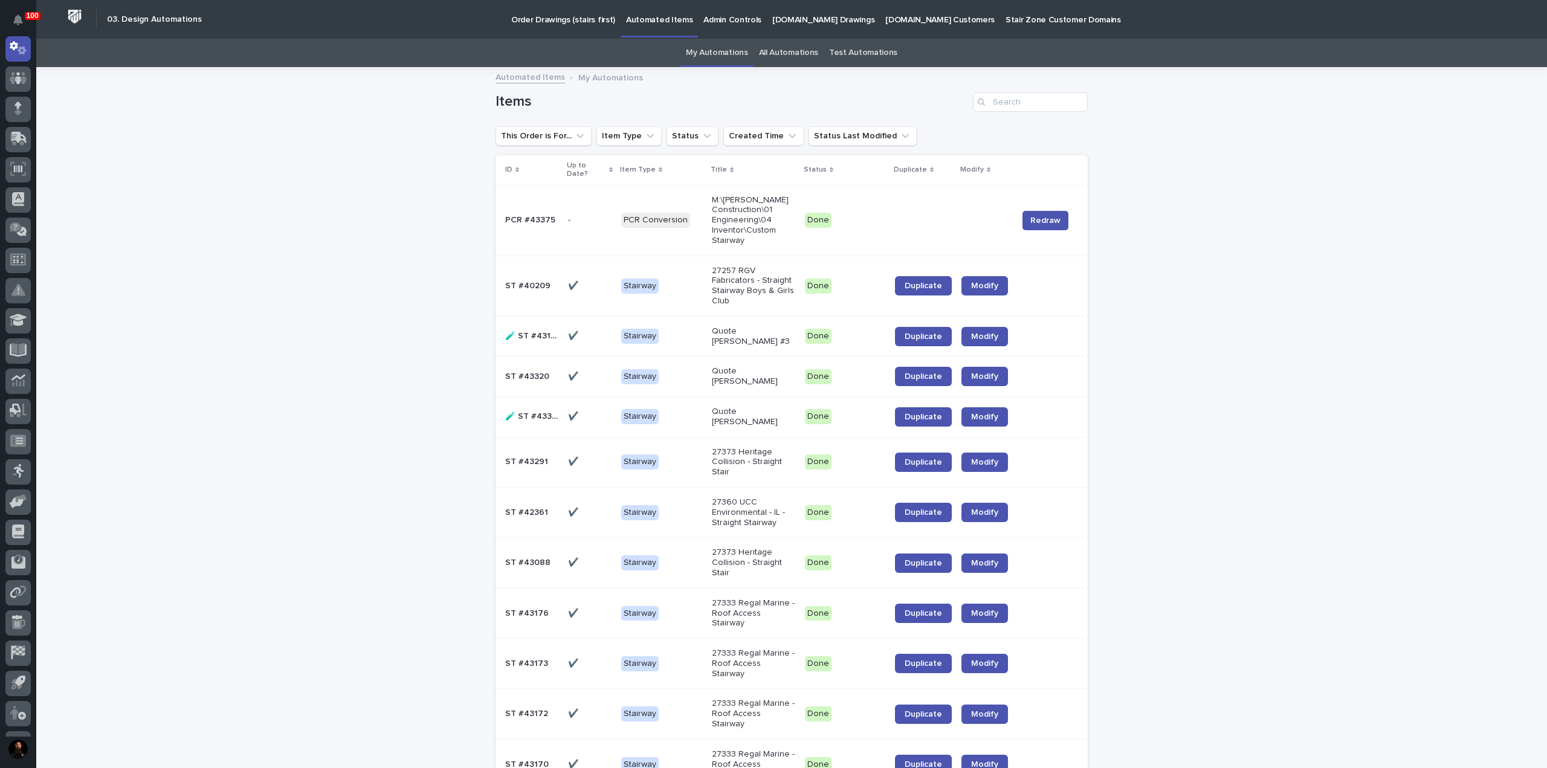
click at [772, 54] on link "All Automations" at bounding box center [788, 53] width 59 height 28
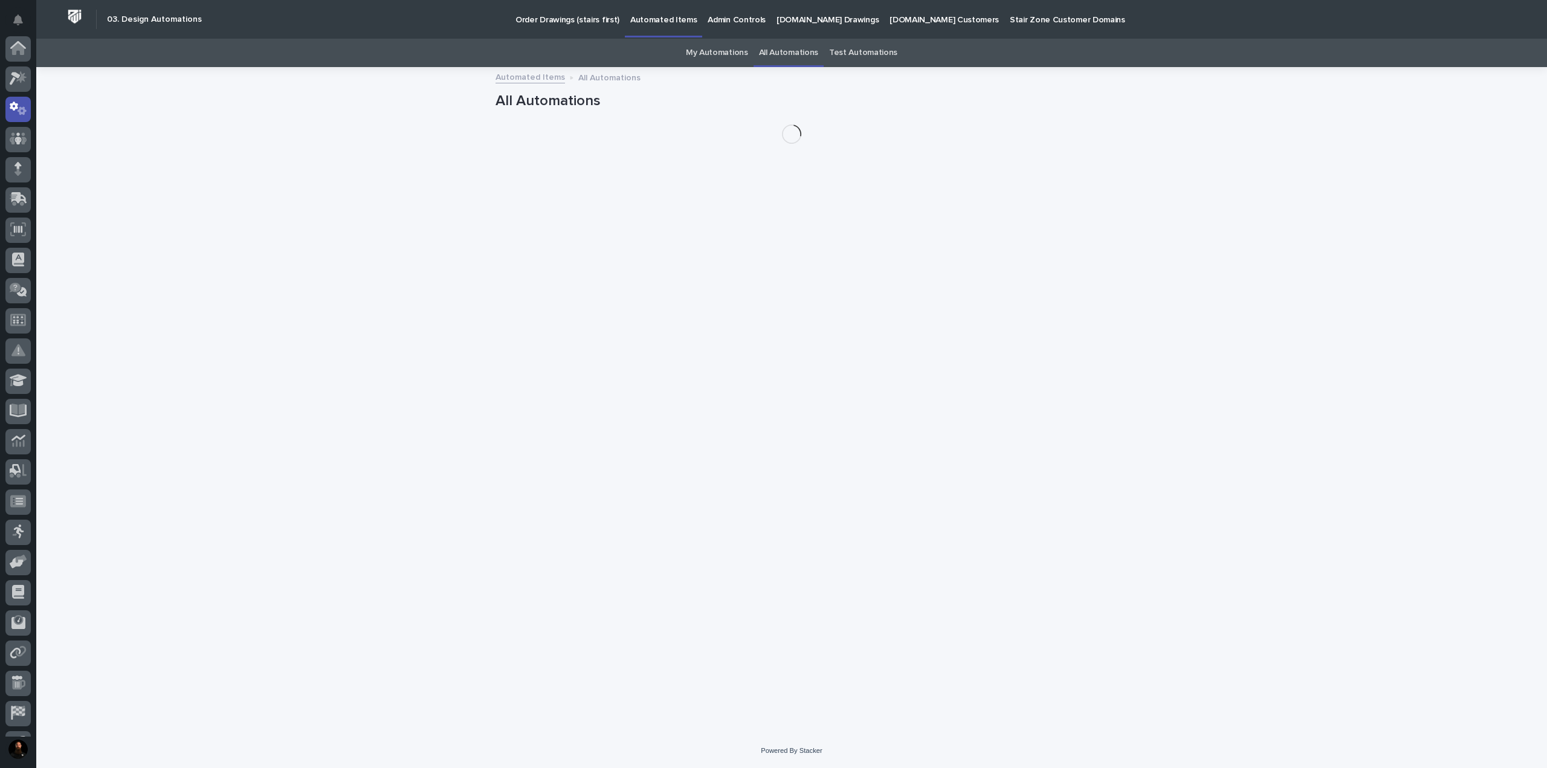
scroll to position [60, 0]
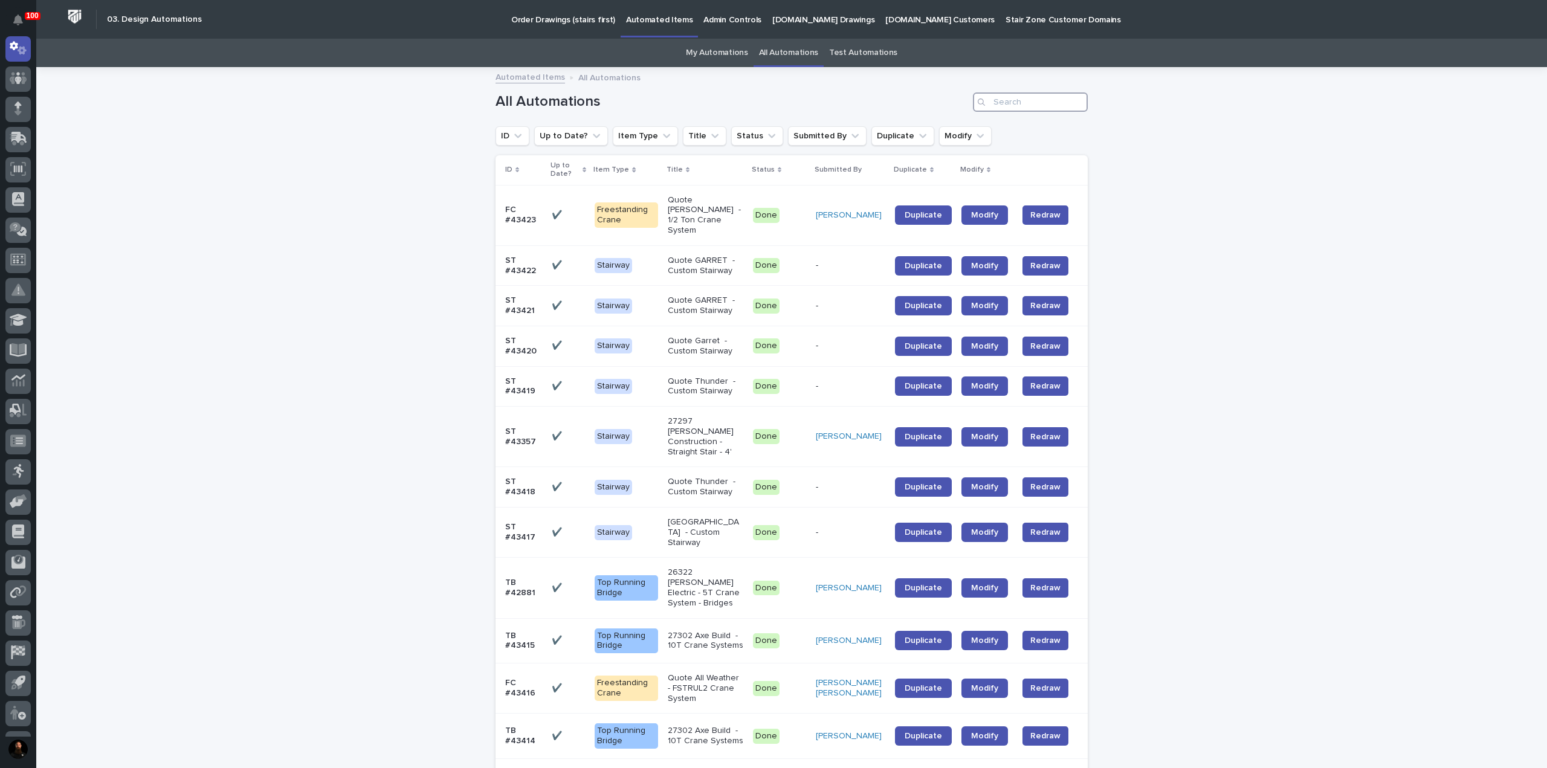
click at [772, 101] on input "Search" at bounding box center [1030, 101] width 115 height 19
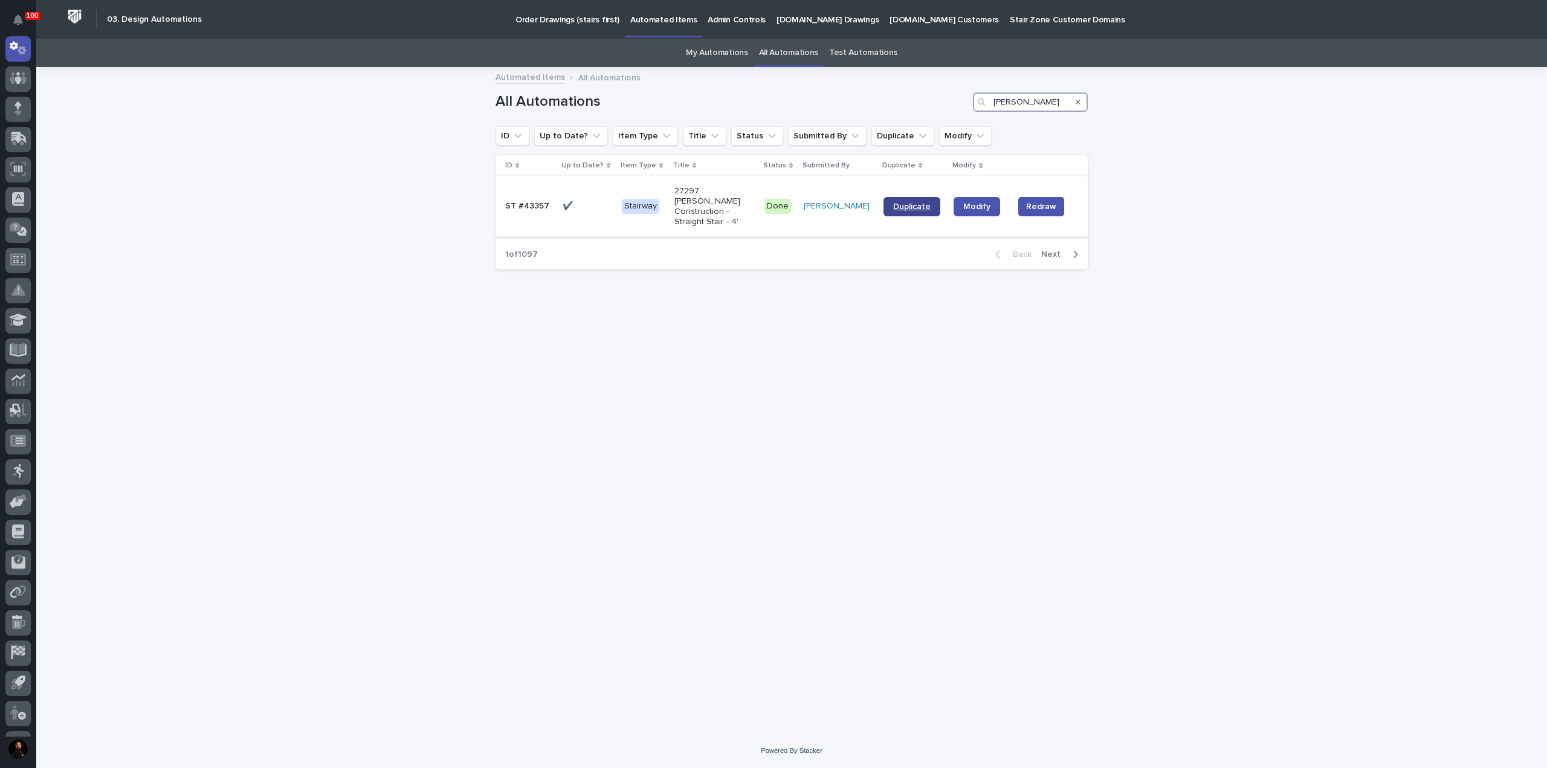
type input "gary"
click at [772, 204] on span "Duplicate" at bounding box center [911, 206] width 37 height 8
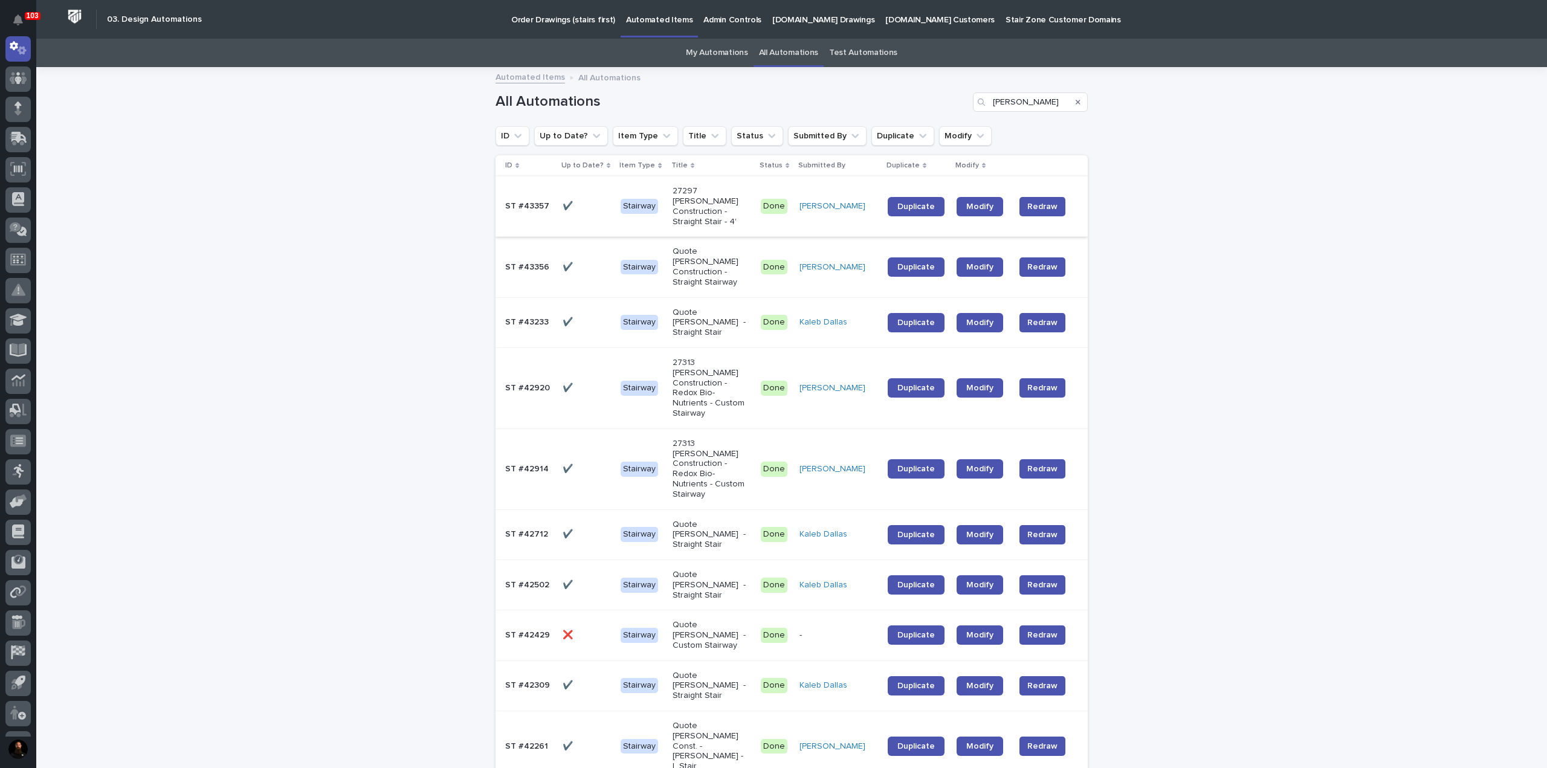
click at [772, 55] on link "All Automations" at bounding box center [788, 53] width 59 height 28
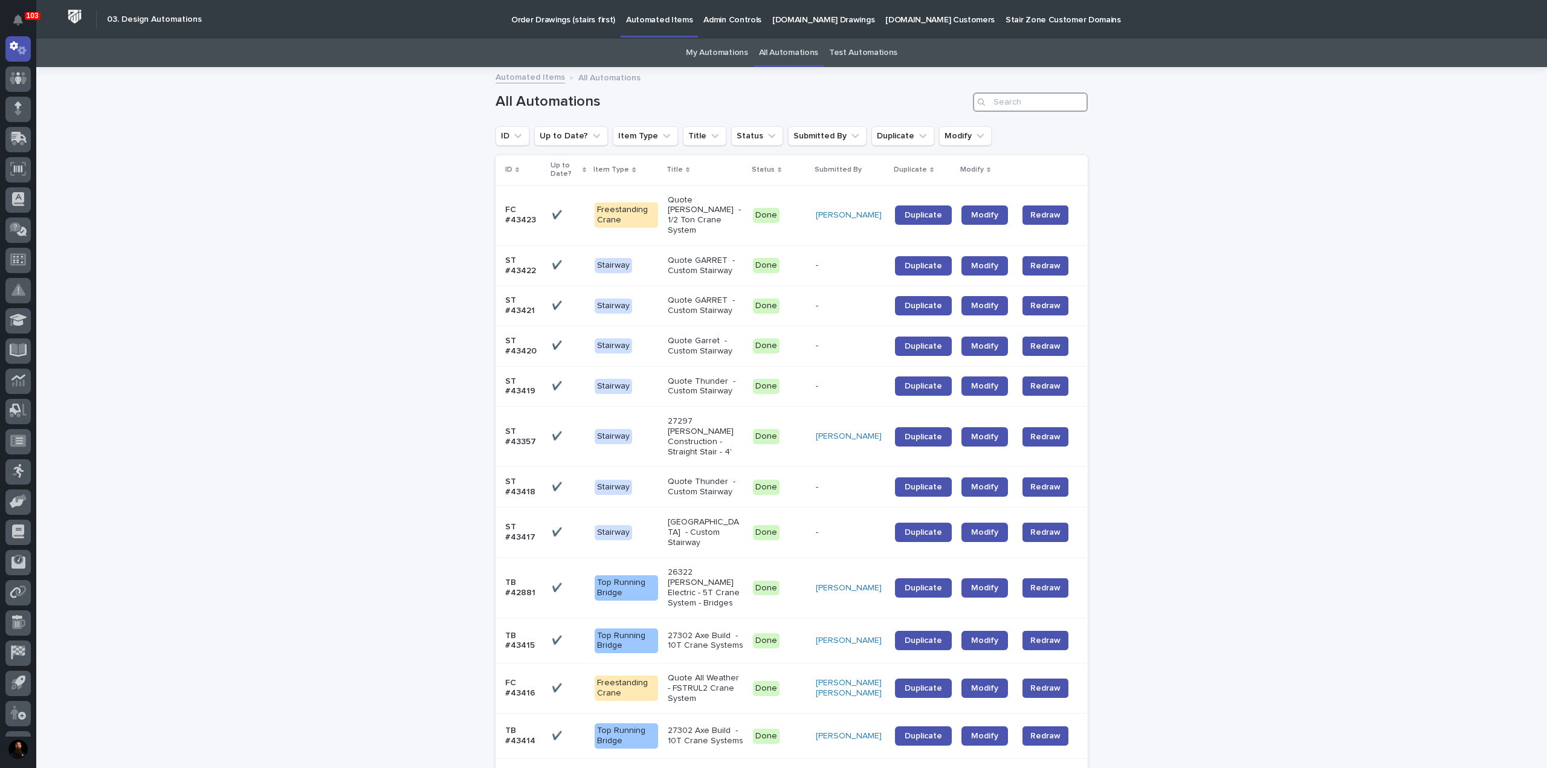
drag, startPoint x: 1024, startPoint y: 101, endPoint x: 930, endPoint y: 102, distance: 93.7
click at [772, 102] on div "All Automations" at bounding box center [792, 101] width 592 height 19
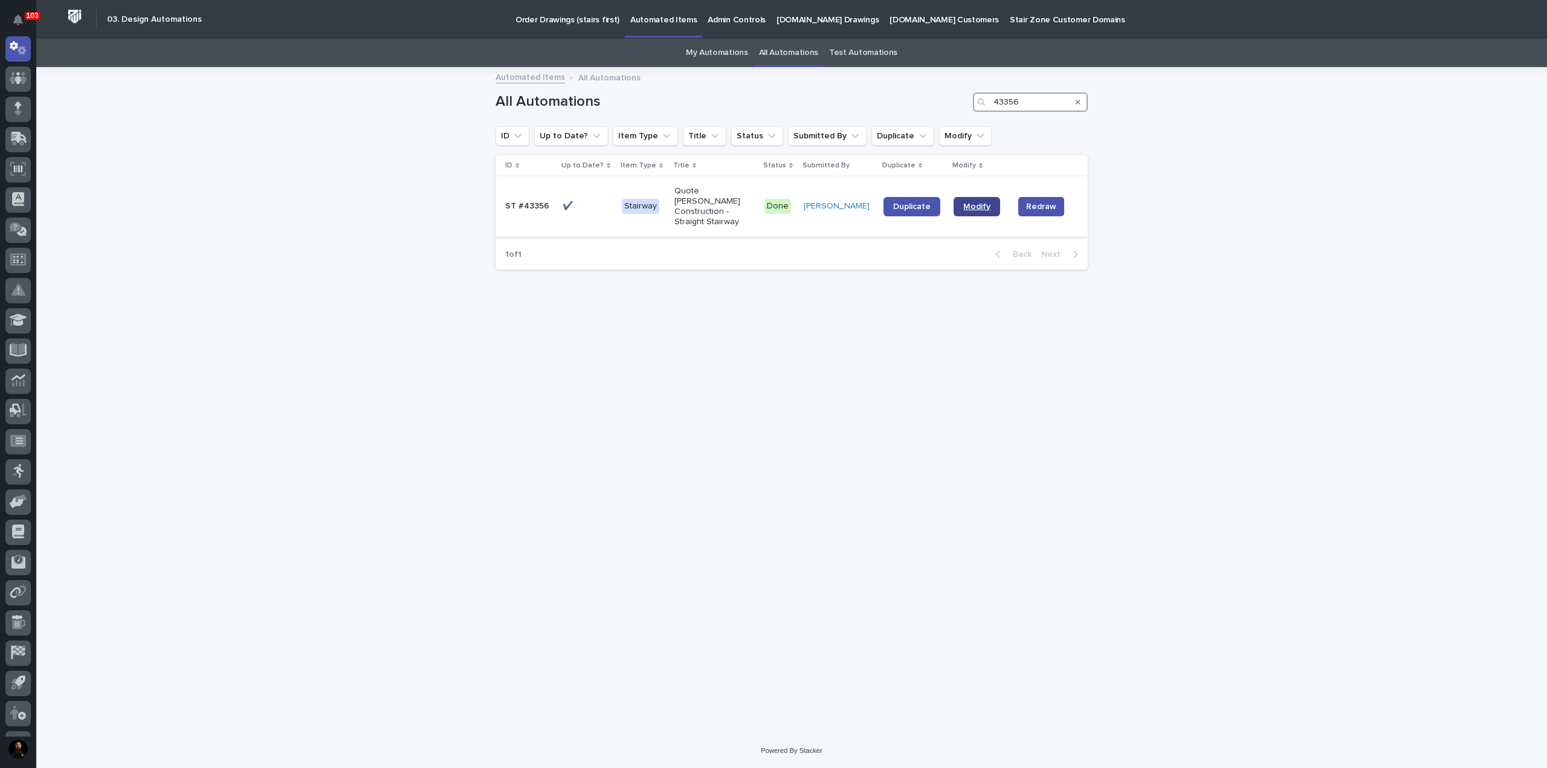
type input "43356"
click at [772, 202] on span "Modify" at bounding box center [976, 206] width 27 height 8
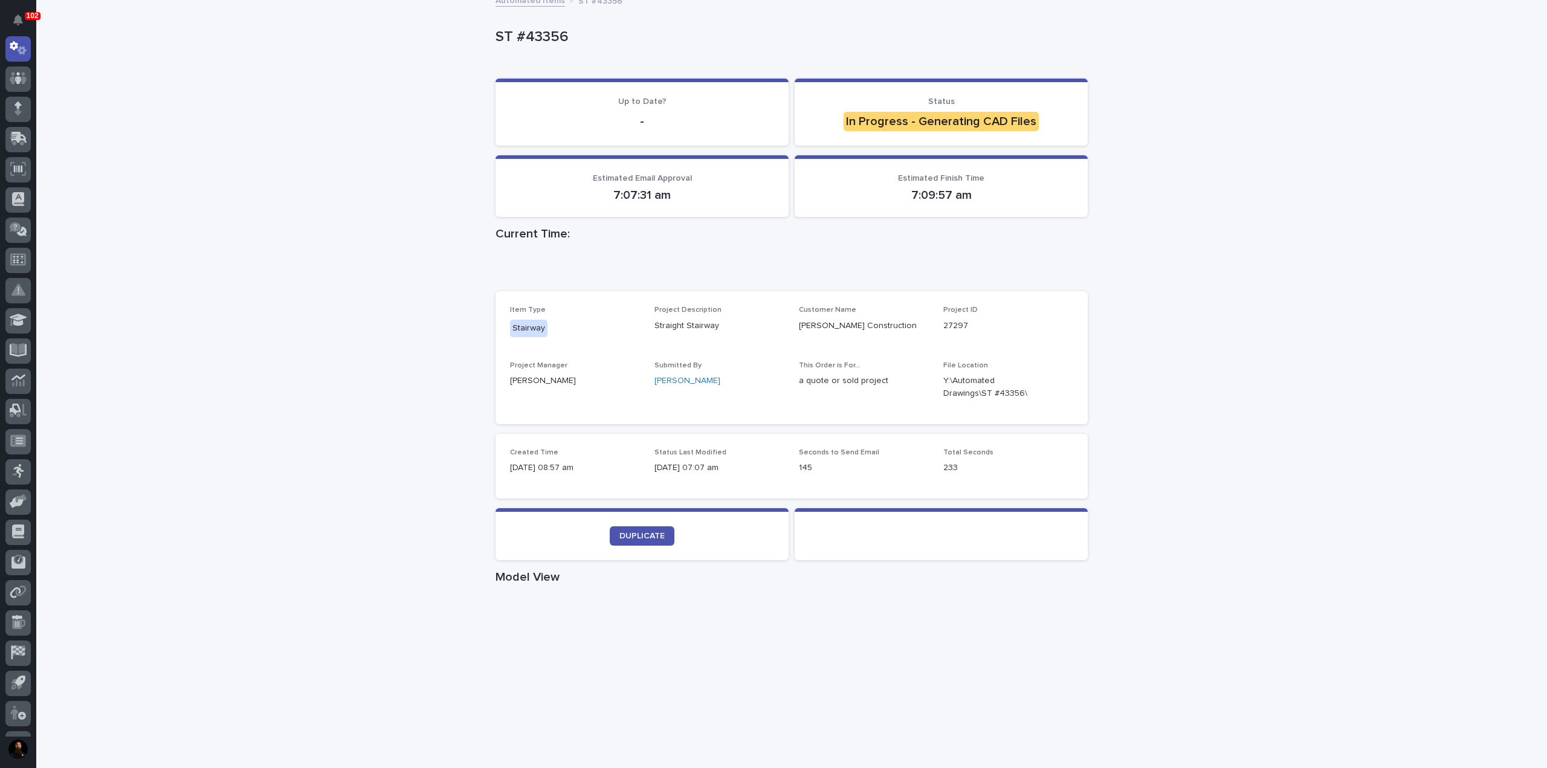
scroll to position [242, 0]
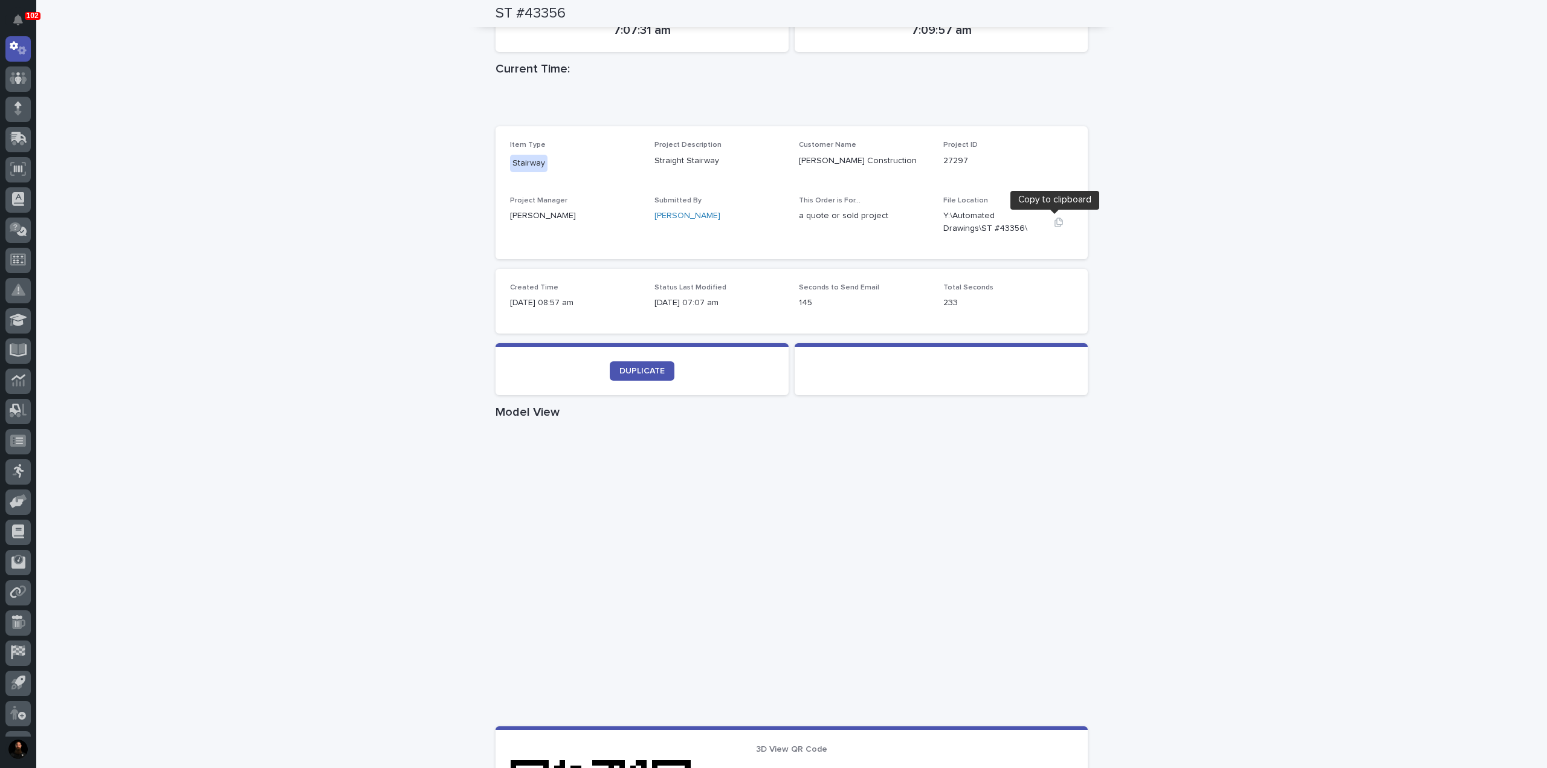
drag, startPoint x: 1053, startPoint y: 221, endPoint x: 1050, endPoint y: 230, distance: 10.0
click at [1054, 221] on icon "button" at bounding box center [1059, 223] width 10 height 10
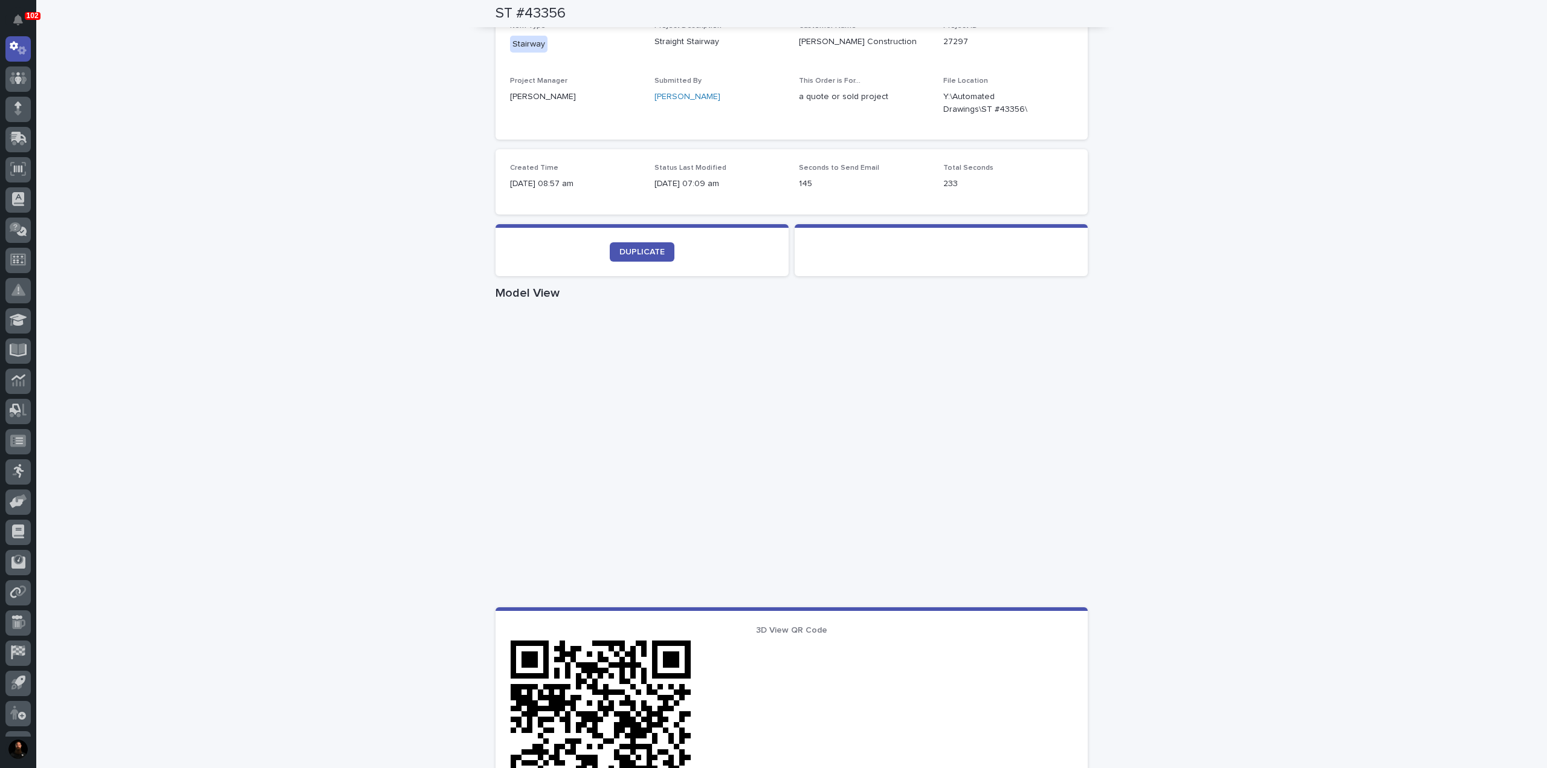
scroll to position [308, 0]
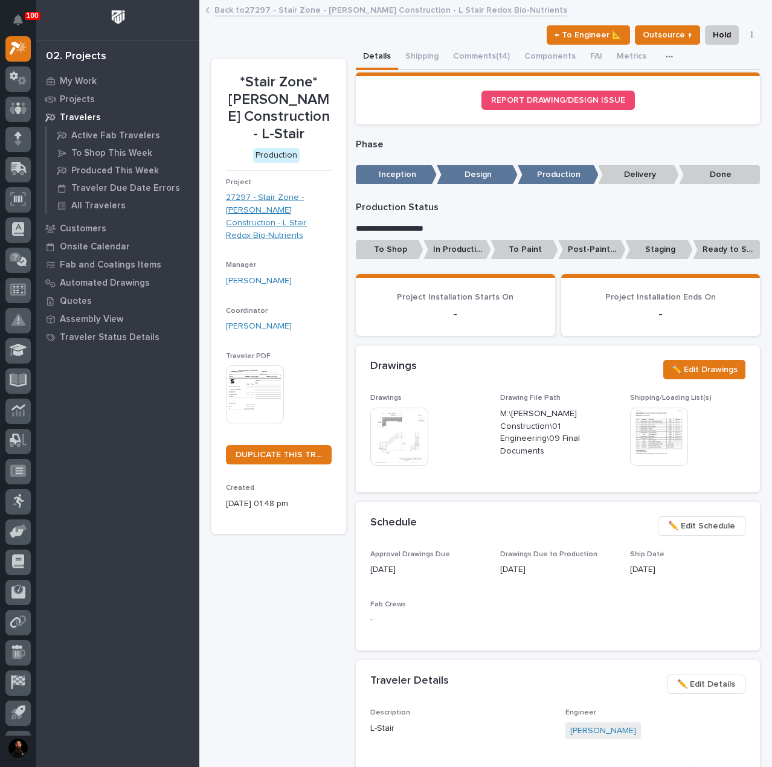
click at [253, 196] on link "27297 - Stair Zone - Gary Jones Construction - L Stair Redox Bio-Nutrients" at bounding box center [279, 217] width 106 height 50
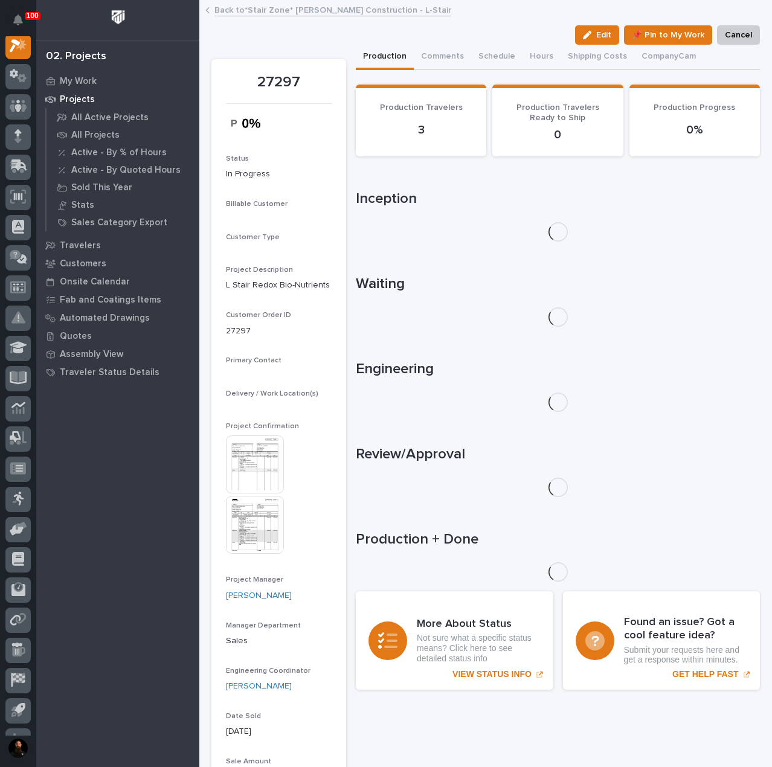
scroll to position [30, 0]
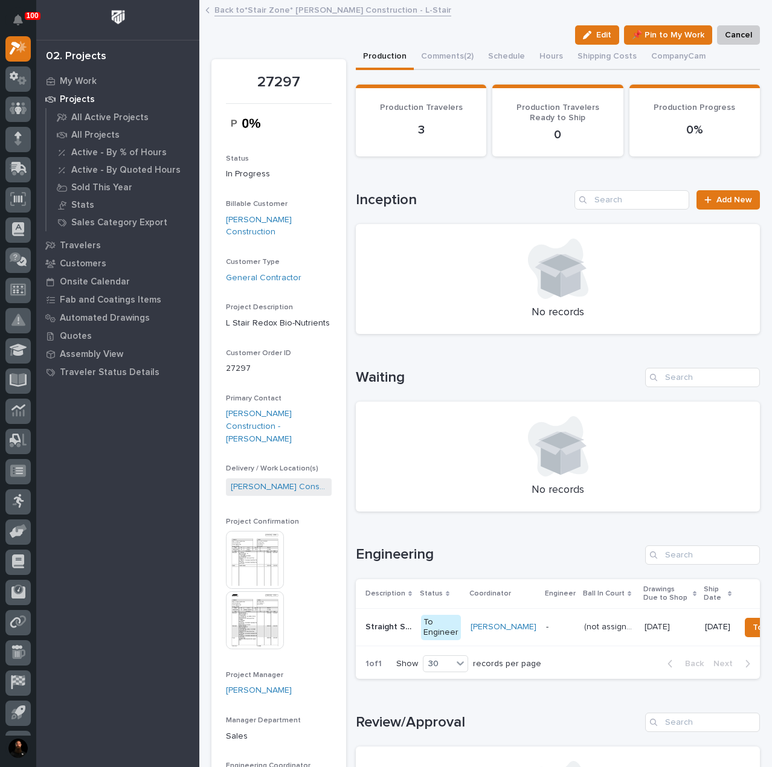
click at [396, 632] on p "Straight Stair - 18"" at bounding box center [390, 626] width 48 height 13
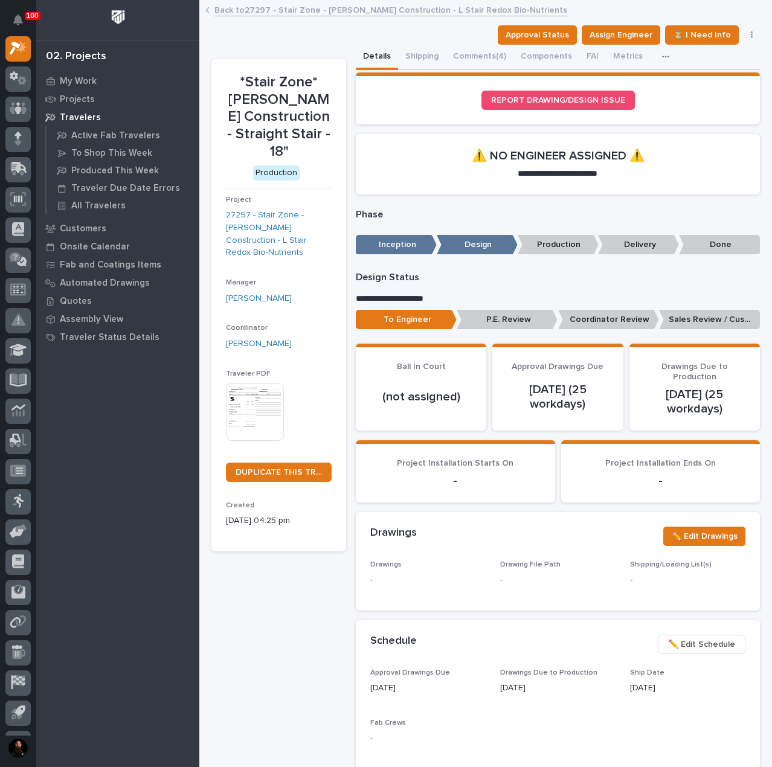
scroll to position [161, 0]
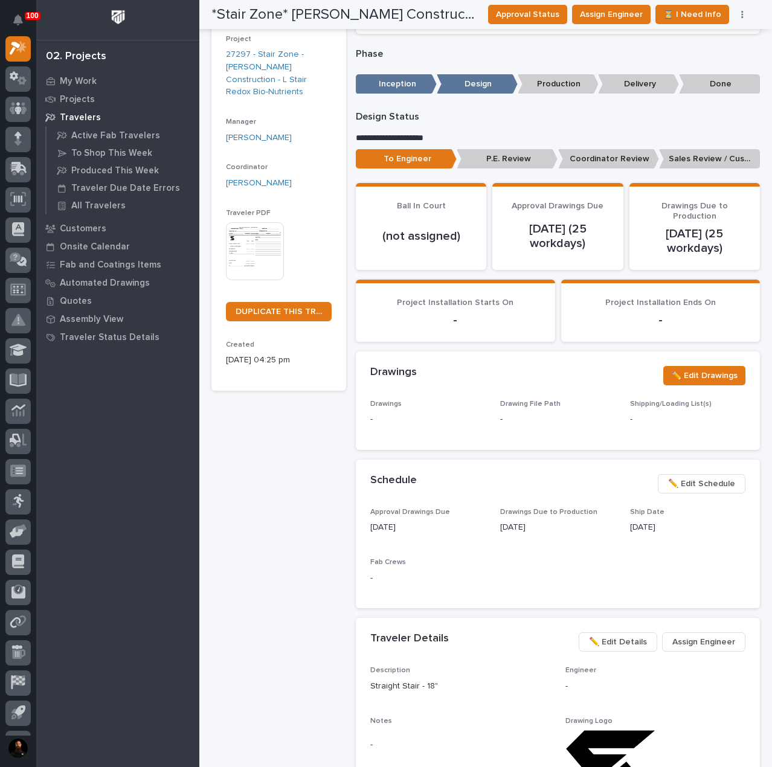
click at [701, 638] on span "Assign Engineer" at bounding box center [704, 642] width 63 height 15
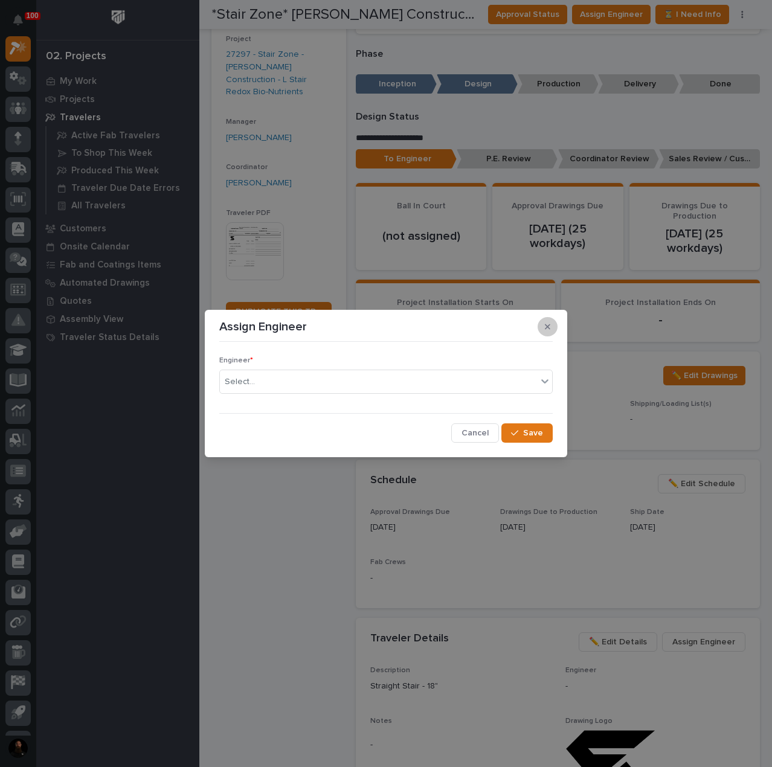
click at [549, 325] on icon "button" at bounding box center [547, 327] width 5 height 8
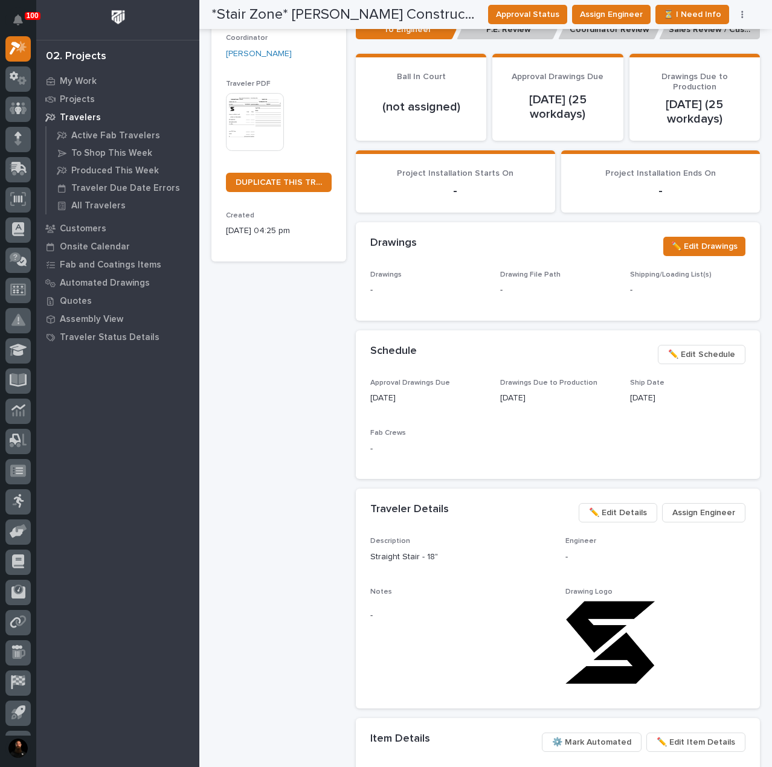
scroll to position [242, 0]
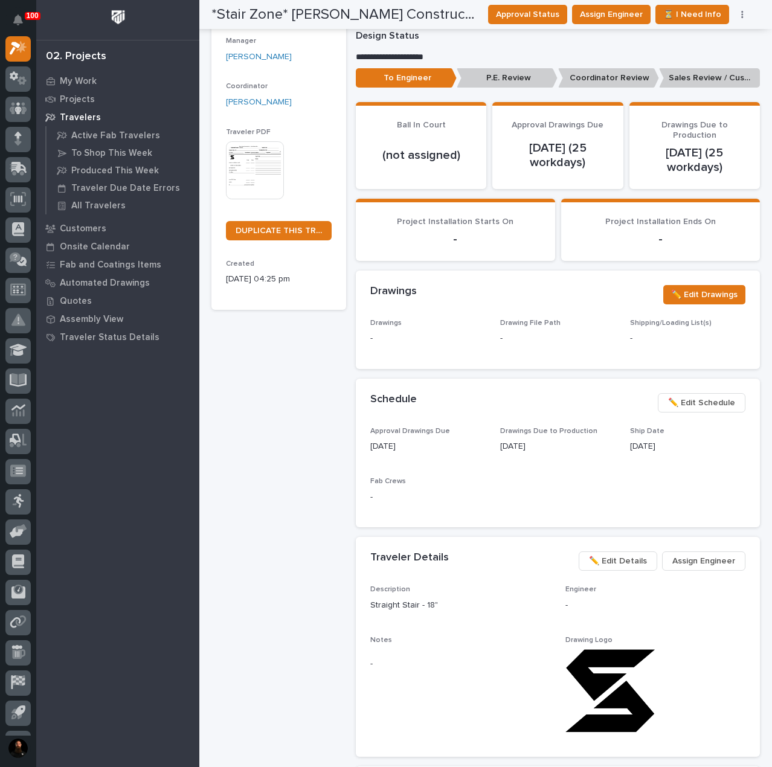
click at [694, 561] on span "Assign Engineer" at bounding box center [704, 561] width 63 height 15
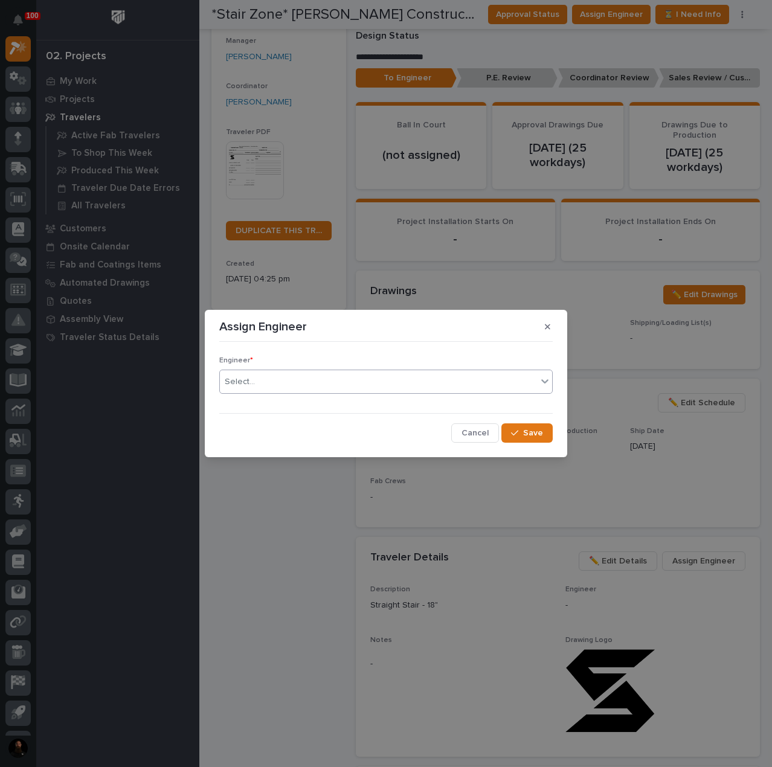
click at [315, 384] on div "Select..." at bounding box center [378, 382] width 317 height 20
type input "***"
drag, startPoint x: 236, startPoint y: 406, endPoint x: 382, endPoint y: 422, distance: 147.2
click at [236, 406] on div "[PERSON_NAME]" at bounding box center [386, 405] width 332 height 21
click at [532, 435] on span "Save" at bounding box center [533, 433] width 20 height 11
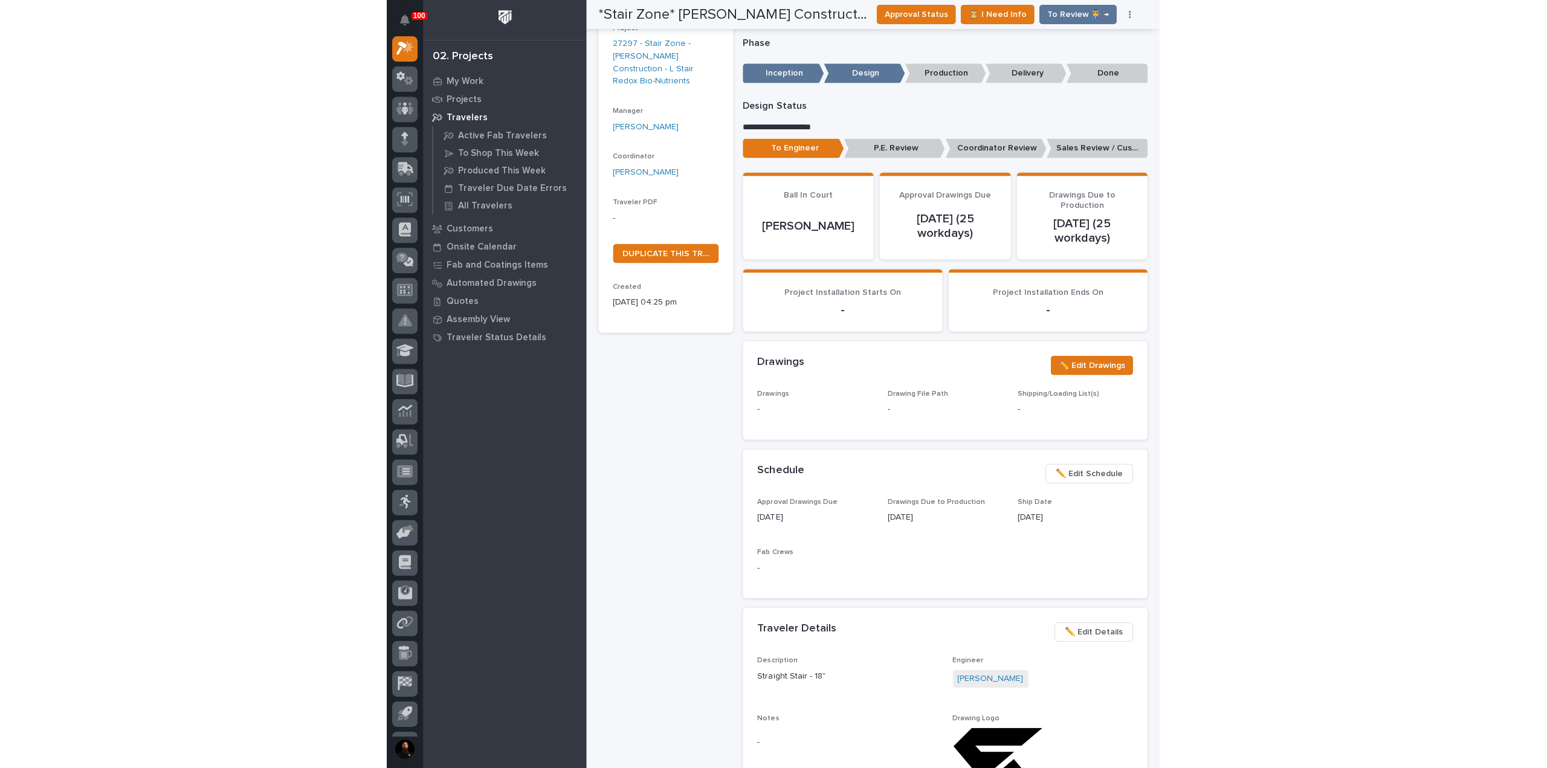
scroll to position [0, 0]
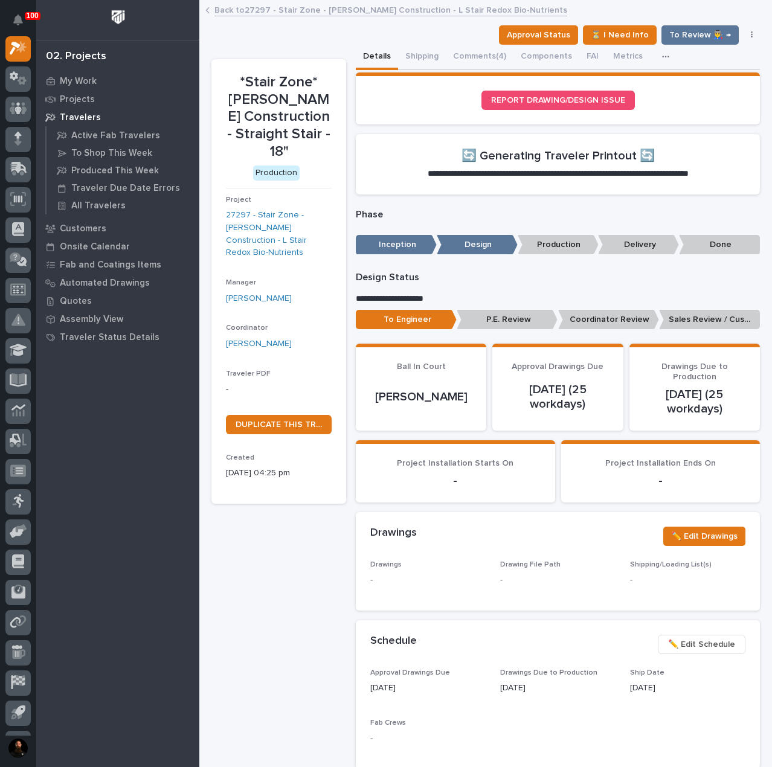
click at [474, 50] on button "Comments (4)" at bounding box center [480, 57] width 68 height 25
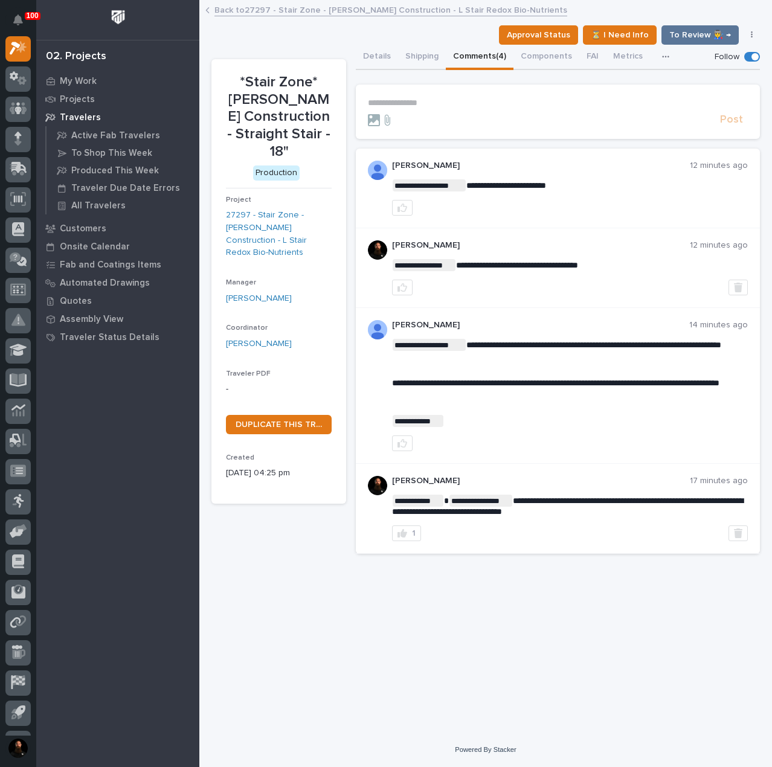
click at [446, 105] on p "**********" at bounding box center [558, 103] width 380 height 10
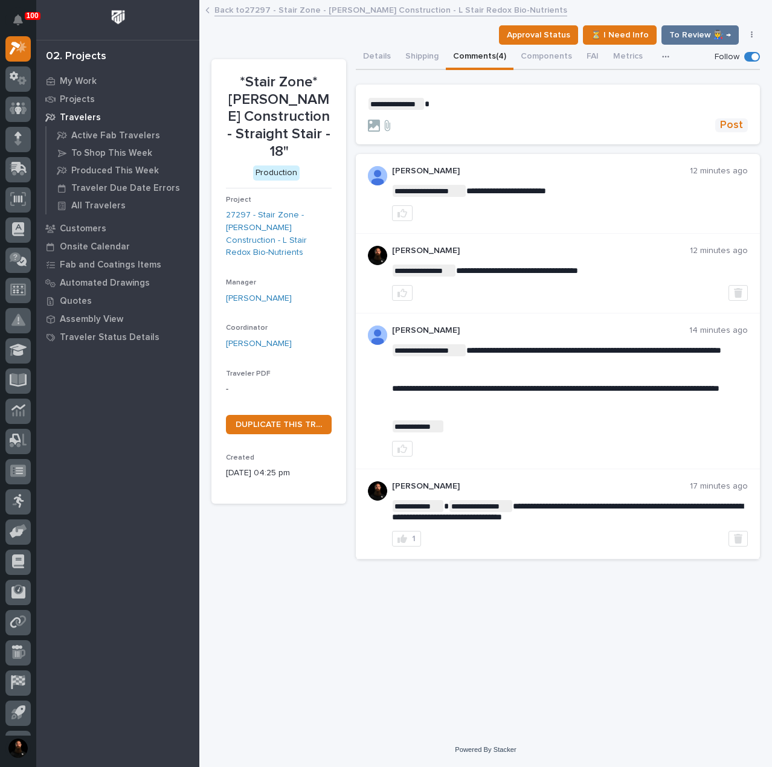
click at [728, 121] on span "Post" at bounding box center [731, 125] width 23 height 14
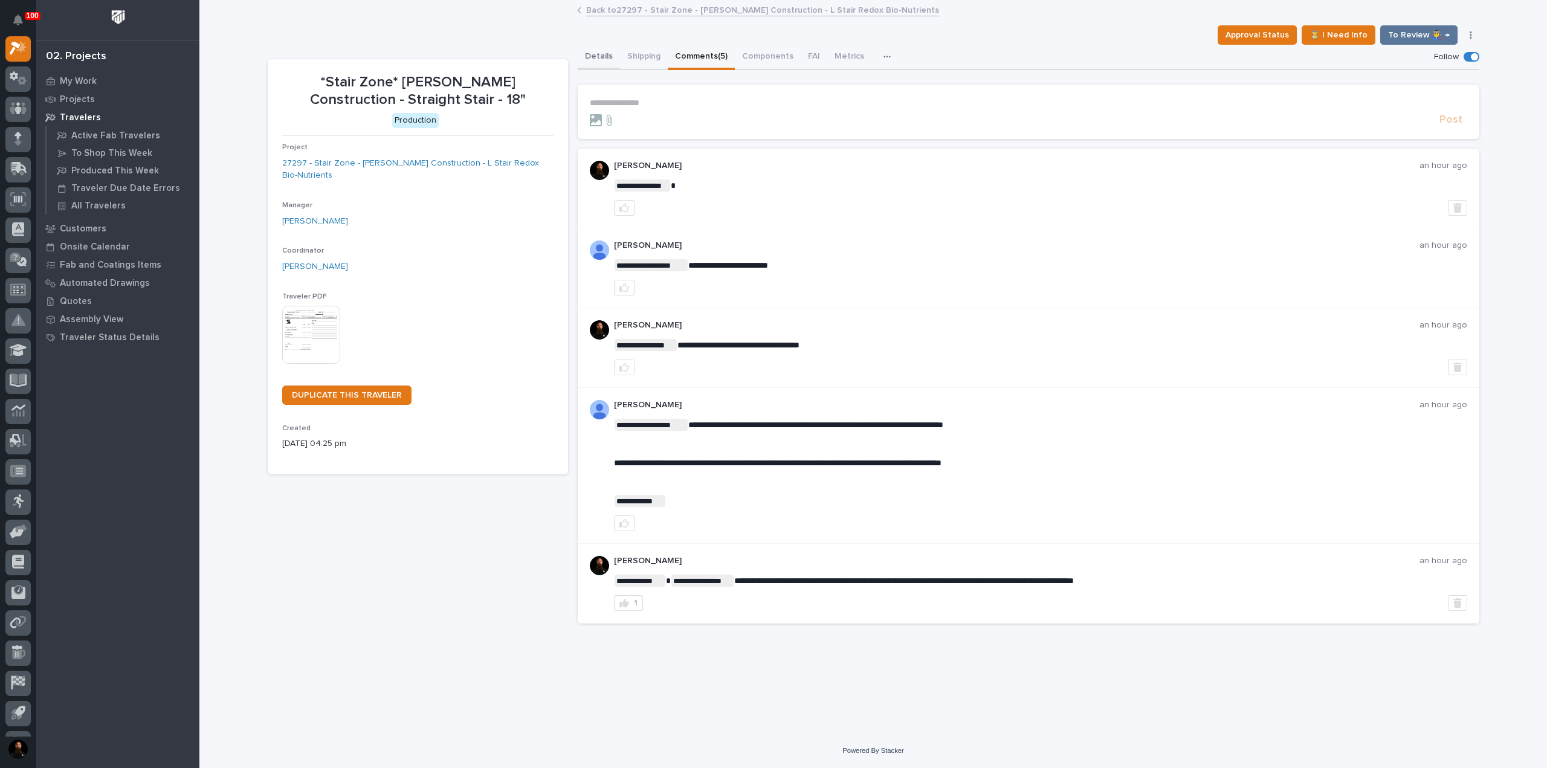
click at [608, 56] on button "Details" at bounding box center [599, 57] width 42 height 25
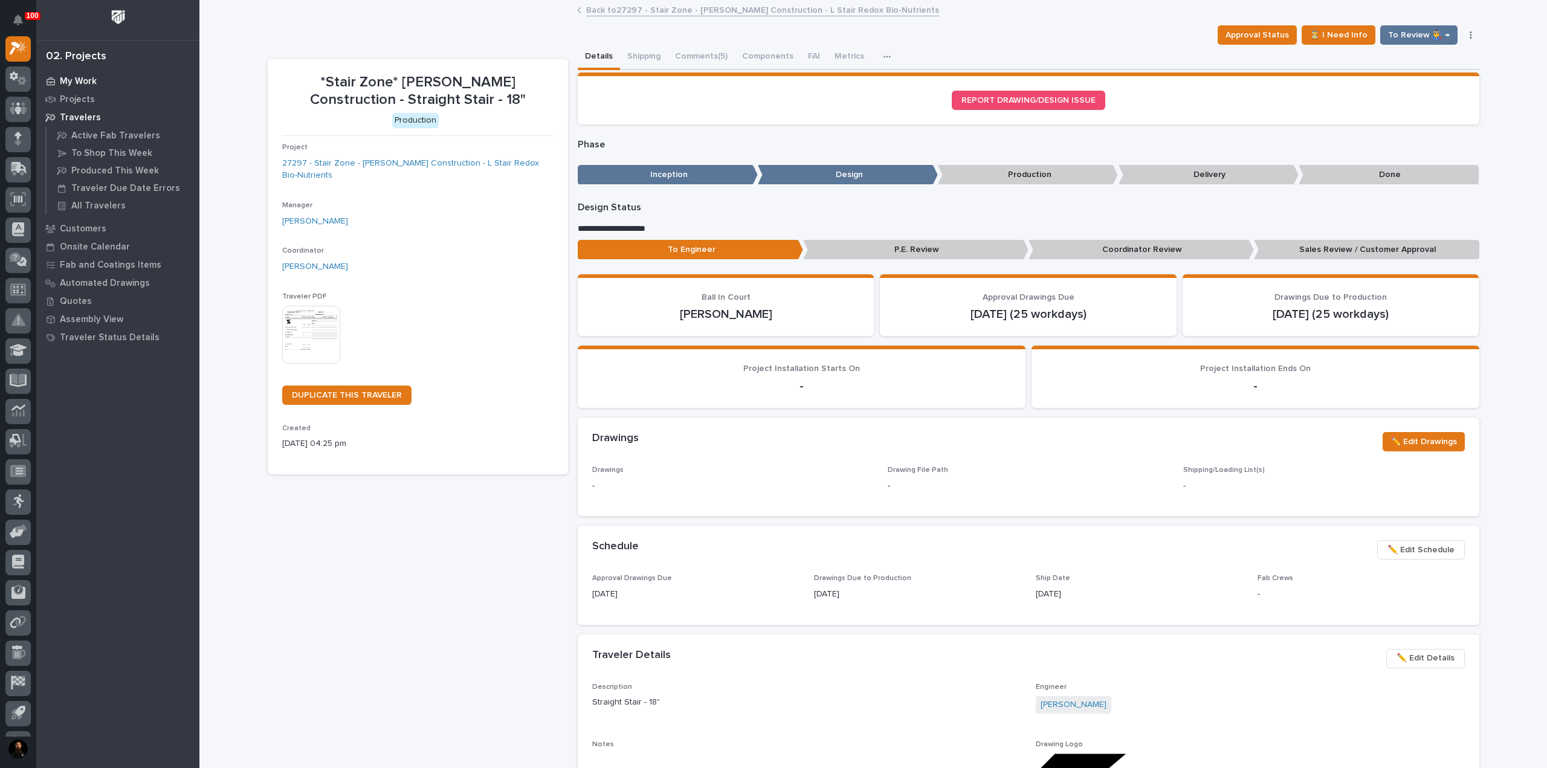
click at [85, 81] on p "My Work" at bounding box center [78, 81] width 37 height 11
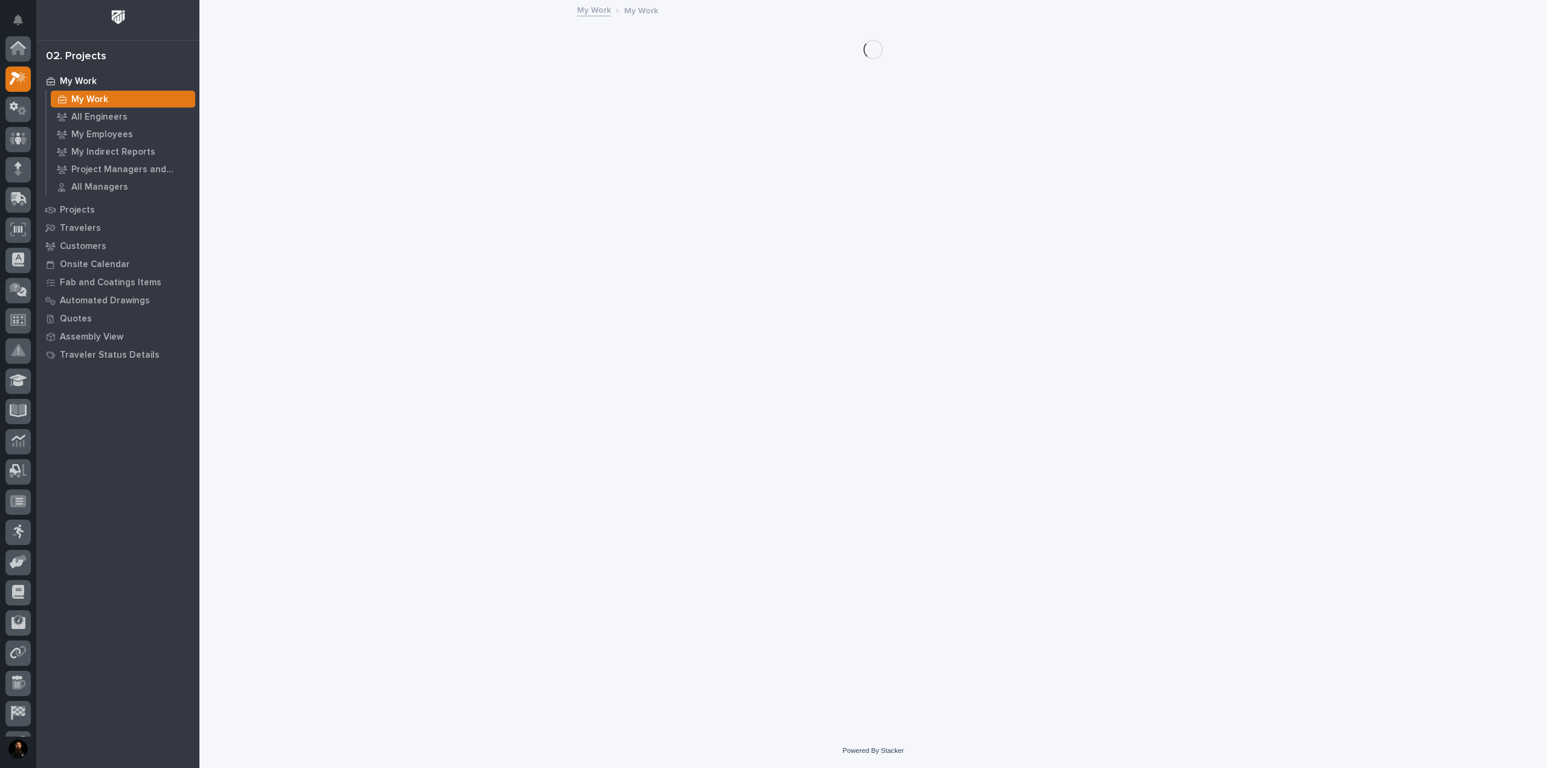
scroll to position [30, 0]
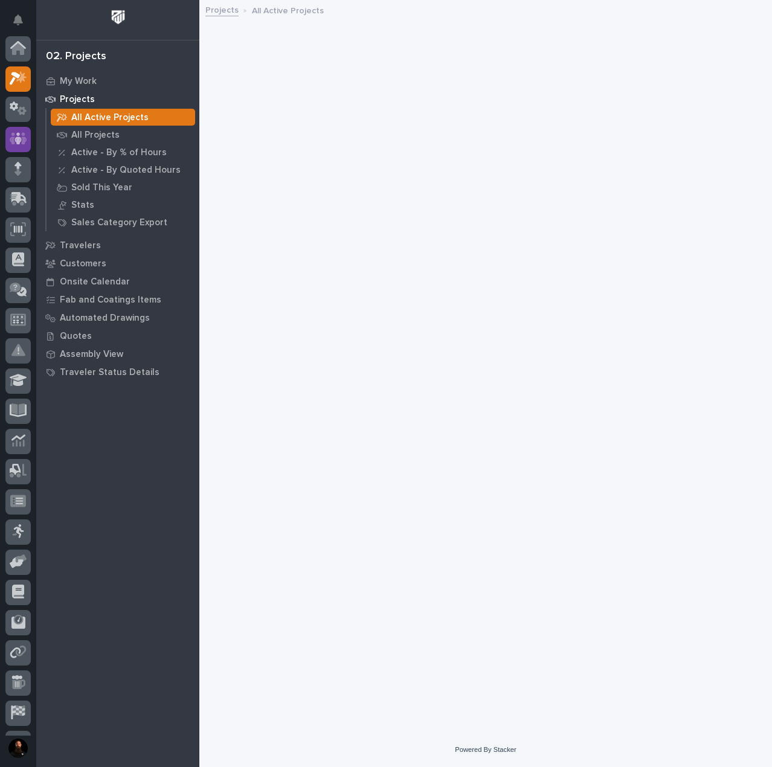
scroll to position [30, 0]
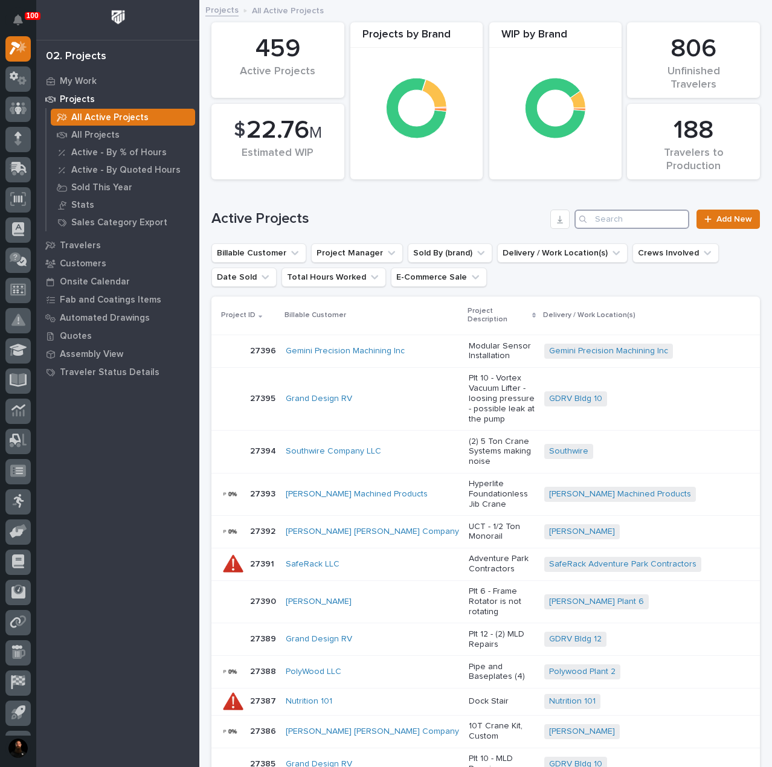
click at [637, 219] on input "Search" at bounding box center [632, 219] width 115 height 19
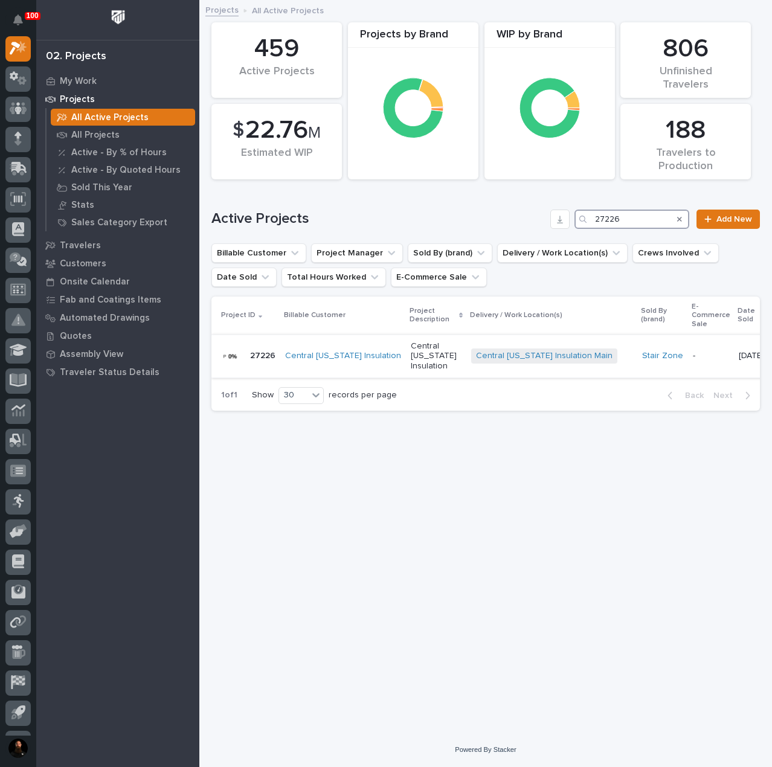
type input "27226"
click at [258, 350] on p "27226" at bounding box center [264, 355] width 28 height 13
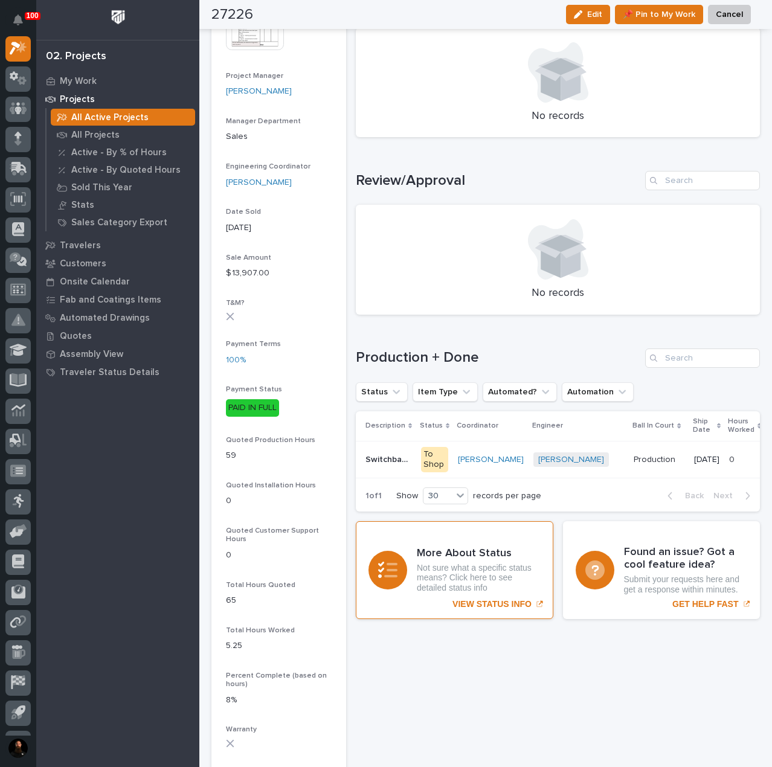
scroll to position [564, 0]
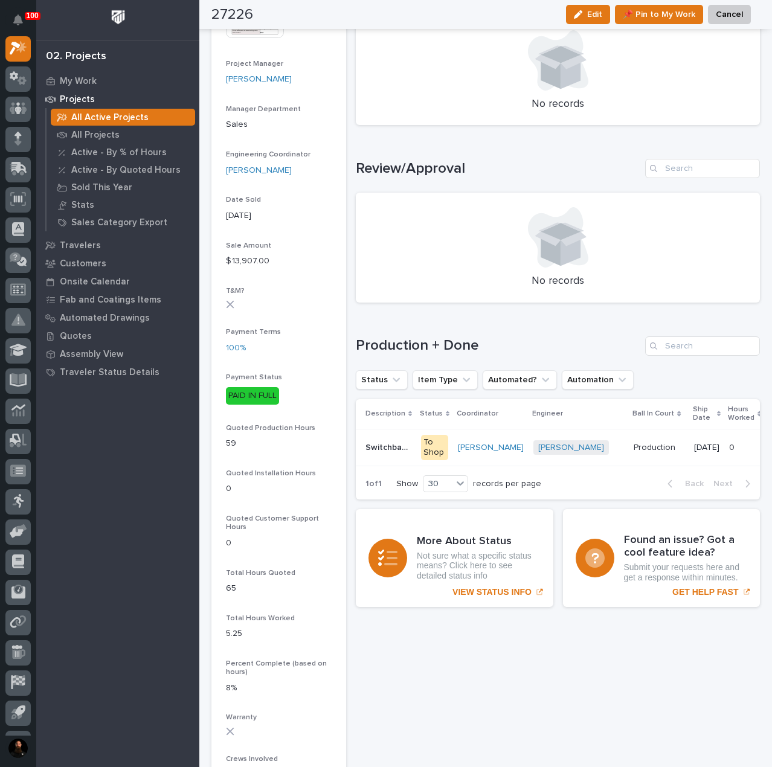
click at [396, 461] on td "Switchback Stair Switchback Stair" at bounding box center [386, 447] width 60 height 37
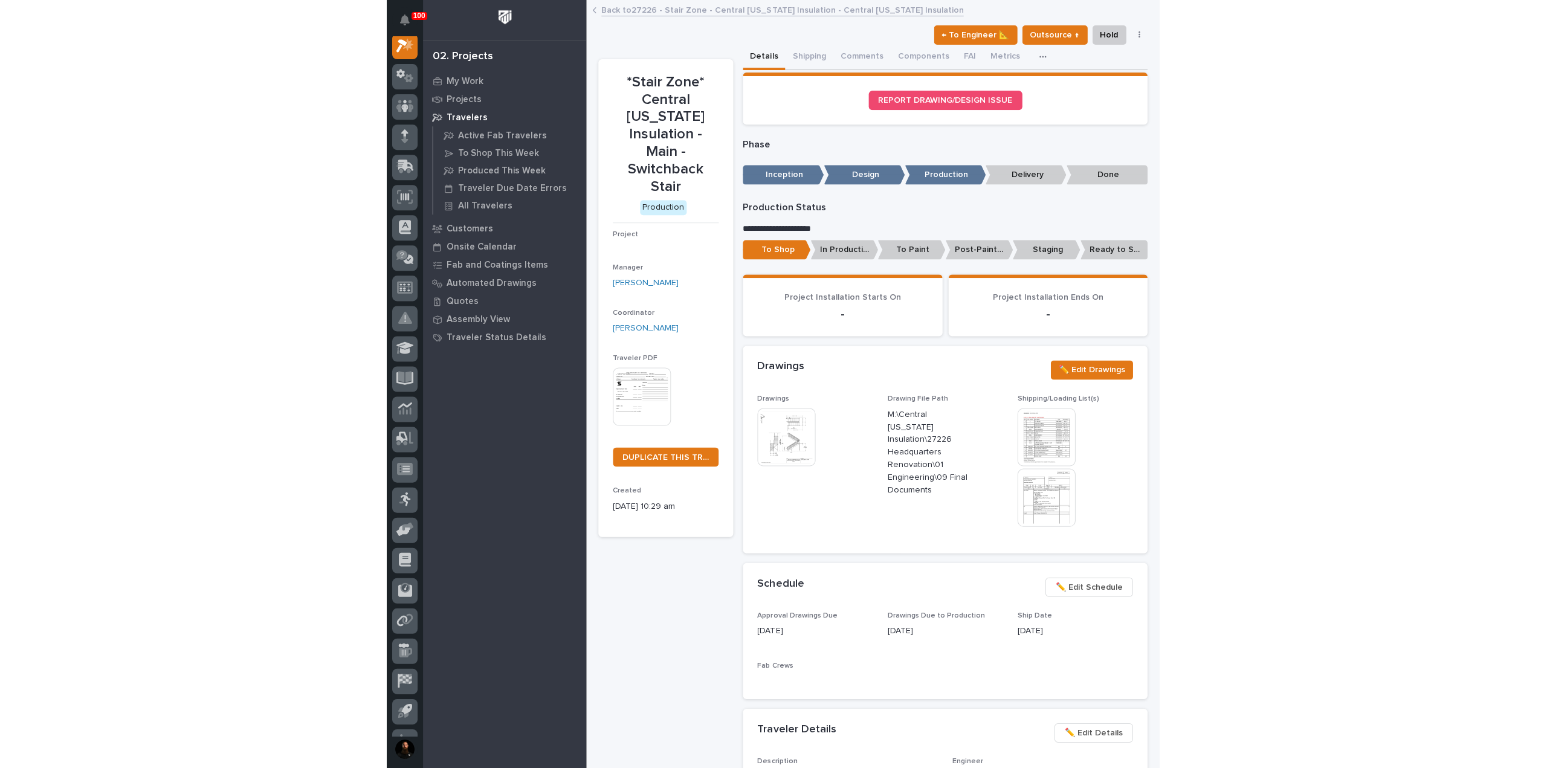
scroll to position [30, 0]
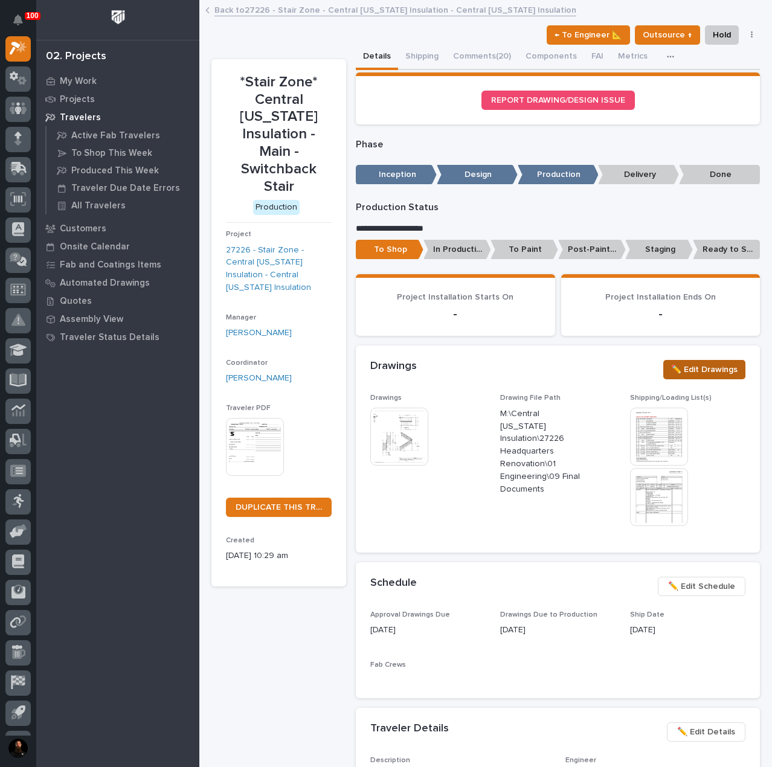
click at [697, 377] on span "✏️ Edit Drawings" at bounding box center [704, 370] width 66 height 15
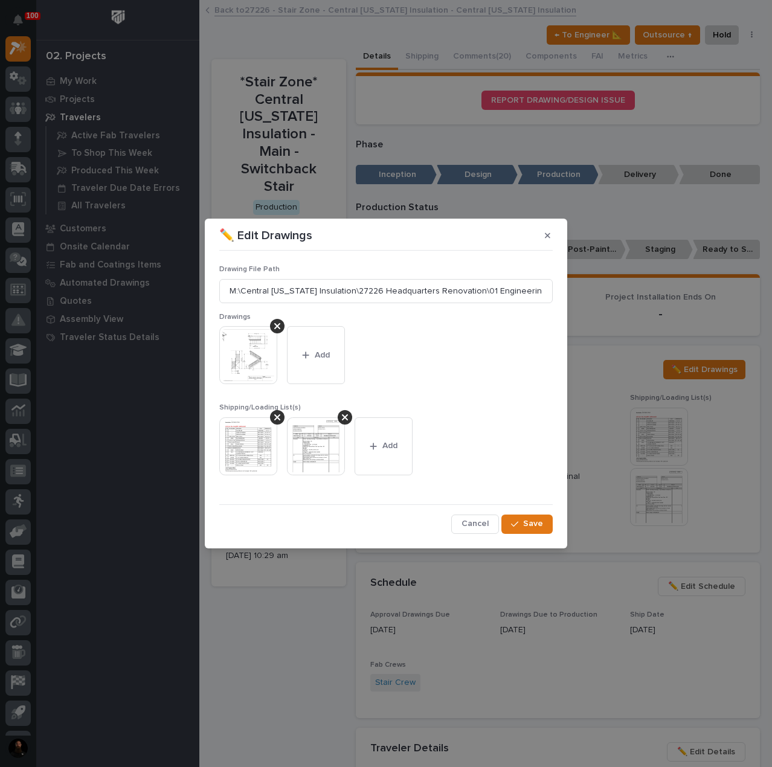
click at [323, 445] on img at bounding box center [316, 447] width 58 height 58
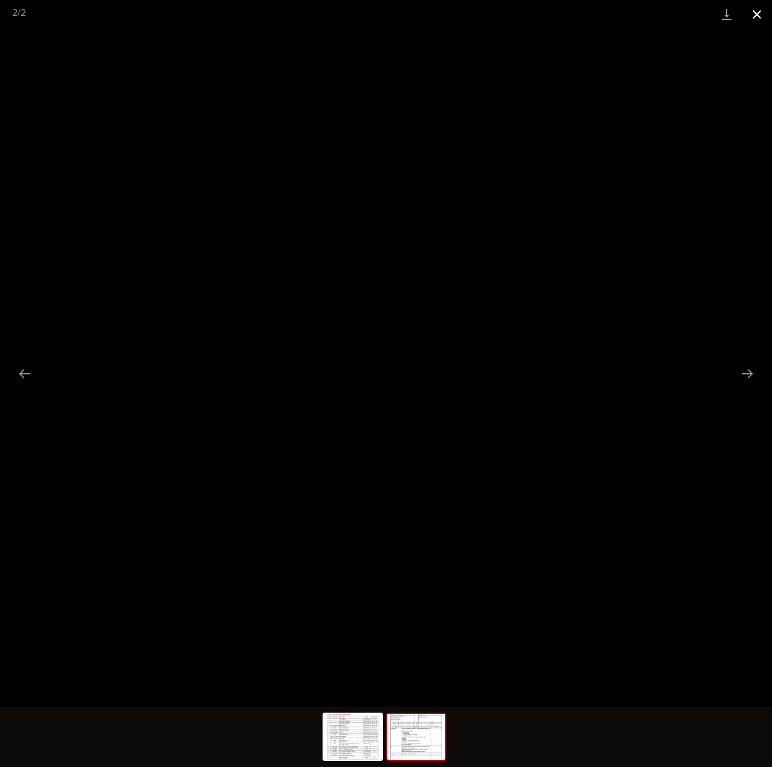
click at [754, 19] on button "Close gallery" at bounding box center [757, 14] width 30 height 28
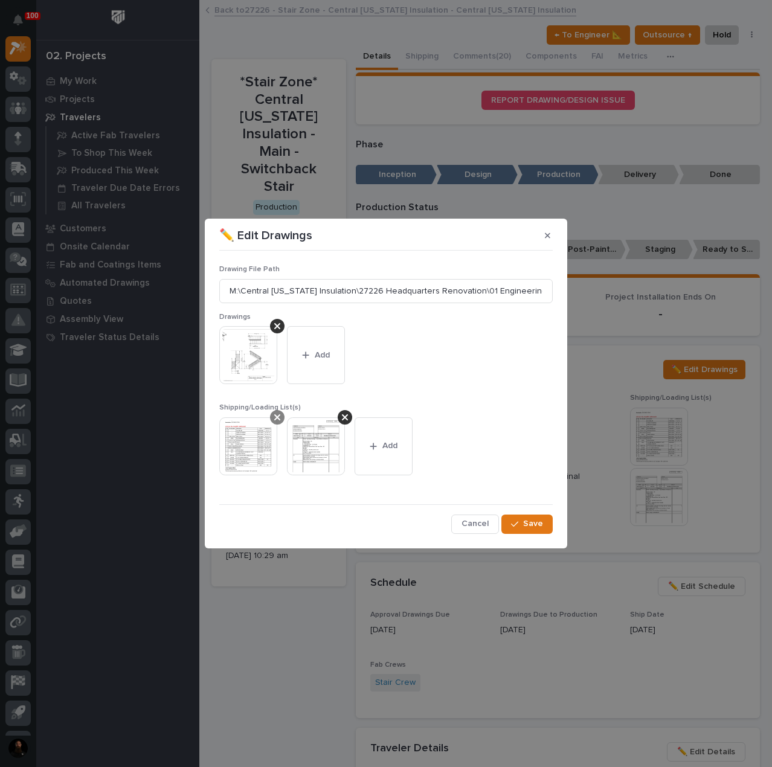
drag, startPoint x: 276, startPoint y: 420, endPoint x: 280, endPoint y: 378, distance: 42.5
click at [276, 420] on icon at bounding box center [277, 418] width 6 height 10
click at [282, 325] on div at bounding box center [277, 326] width 15 height 15
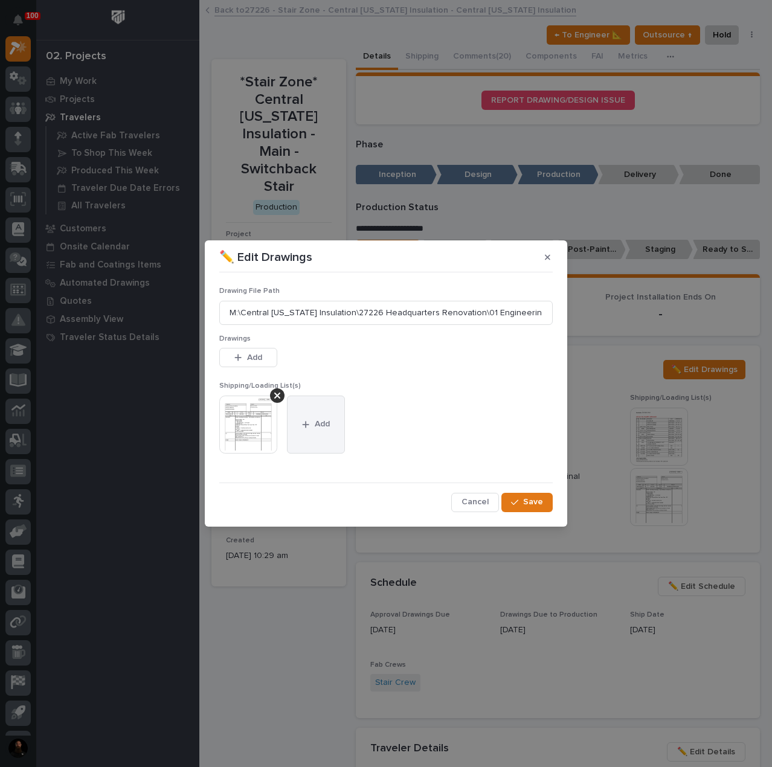
click at [316, 412] on button "Add" at bounding box center [316, 425] width 58 height 58
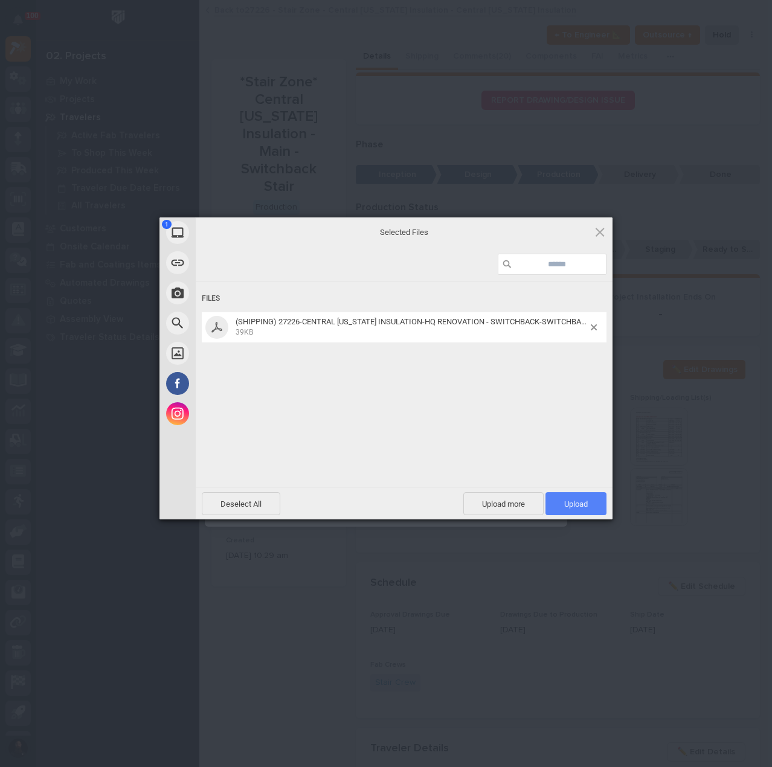
click at [567, 497] on span "Upload 1" at bounding box center [576, 504] width 61 height 23
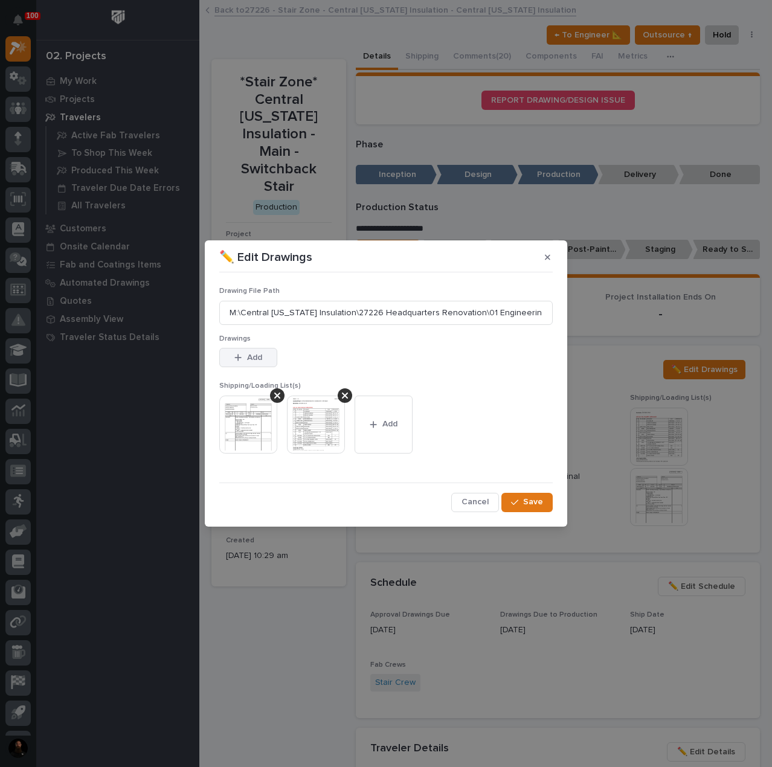
click at [228, 367] on button "Add" at bounding box center [248, 357] width 58 height 19
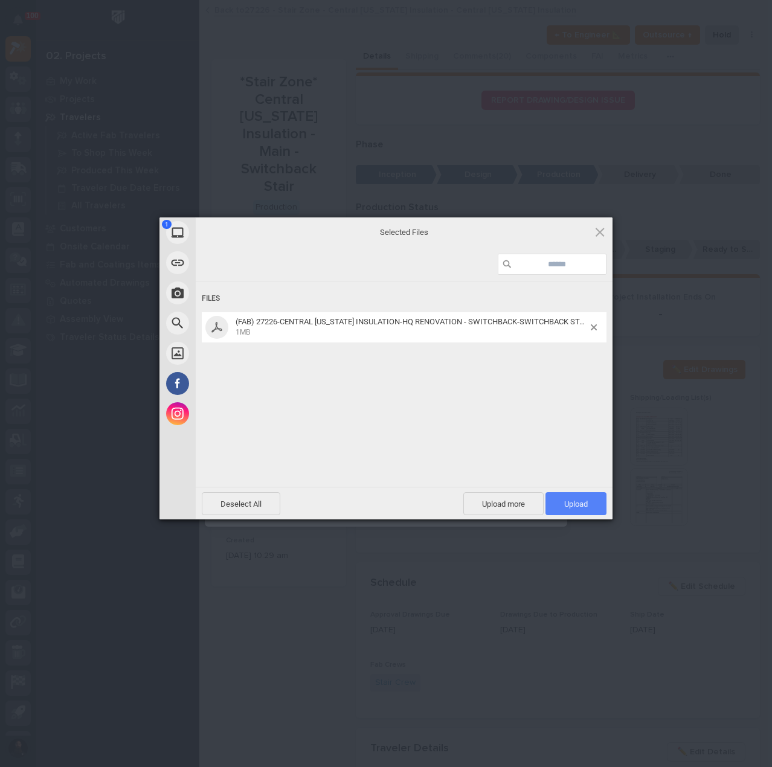
click at [558, 513] on span "Upload 1" at bounding box center [576, 504] width 61 height 23
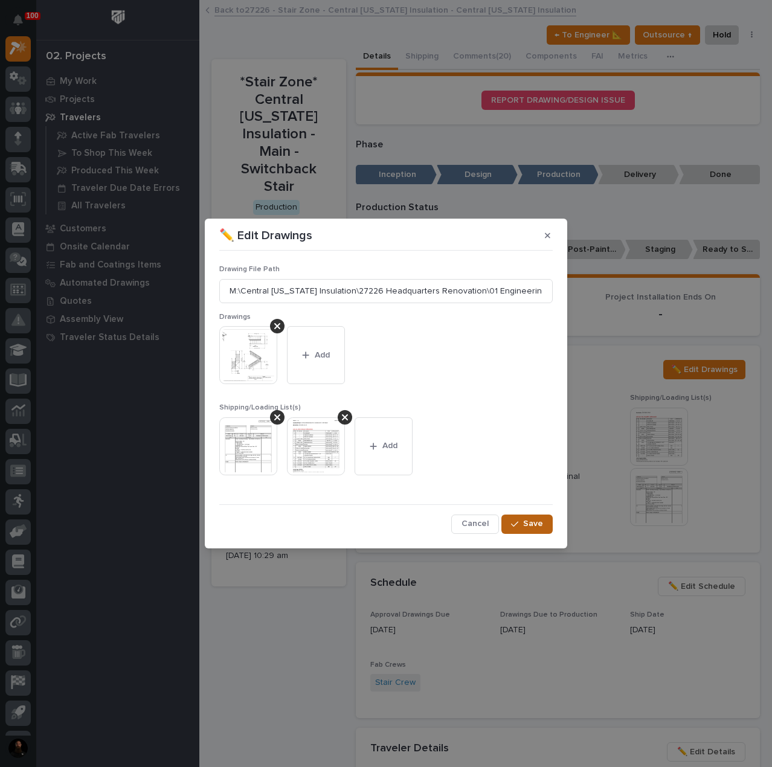
click at [525, 520] on span "Save" at bounding box center [533, 524] width 20 height 11
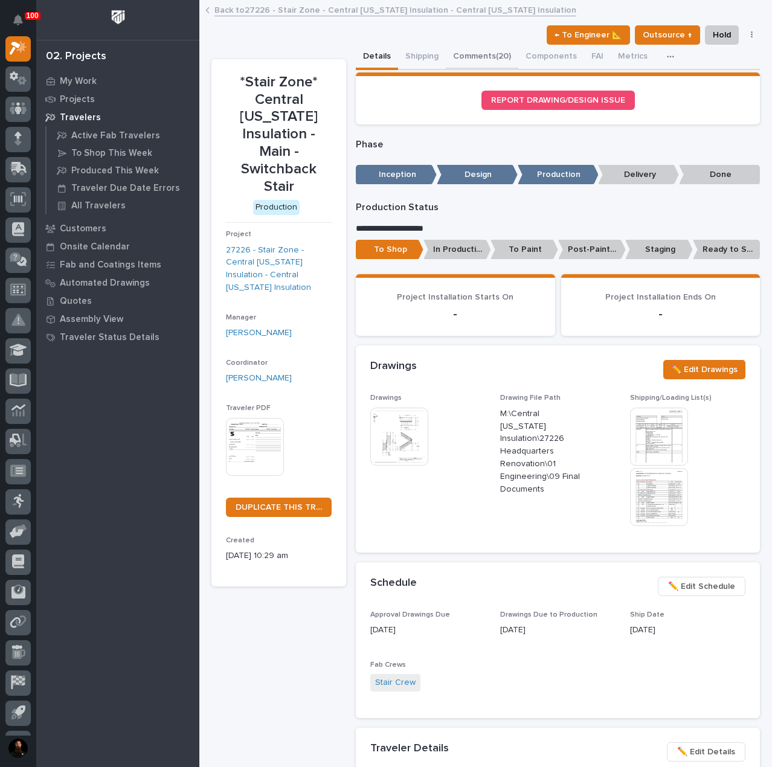
click at [471, 45] on button "Comments (20)" at bounding box center [482, 57] width 73 height 25
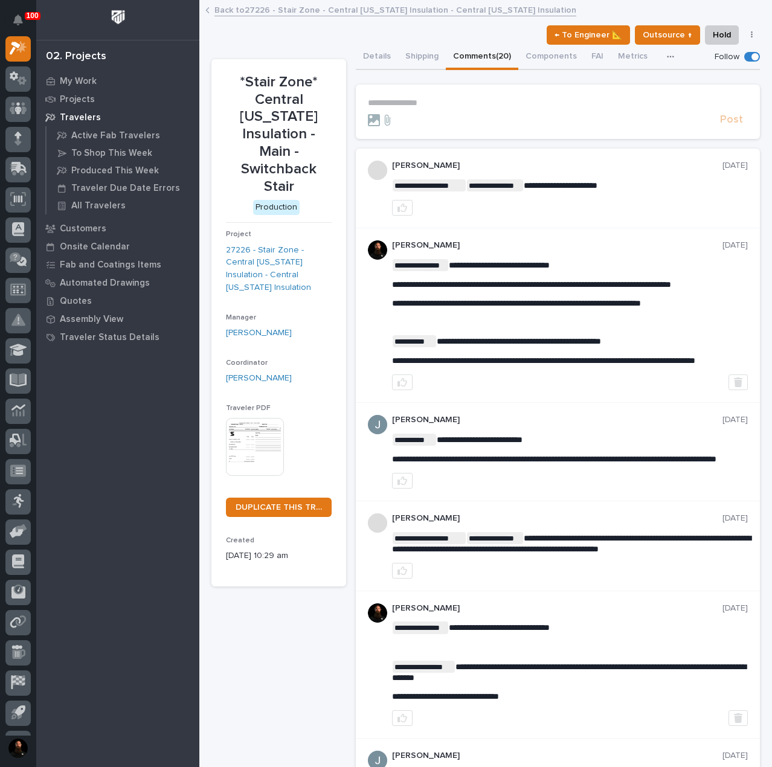
drag, startPoint x: 430, startPoint y: 102, endPoint x: 461, endPoint y: 108, distance: 31.4
click at [430, 102] on p "**********" at bounding box center [558, 103] width 380 height 10
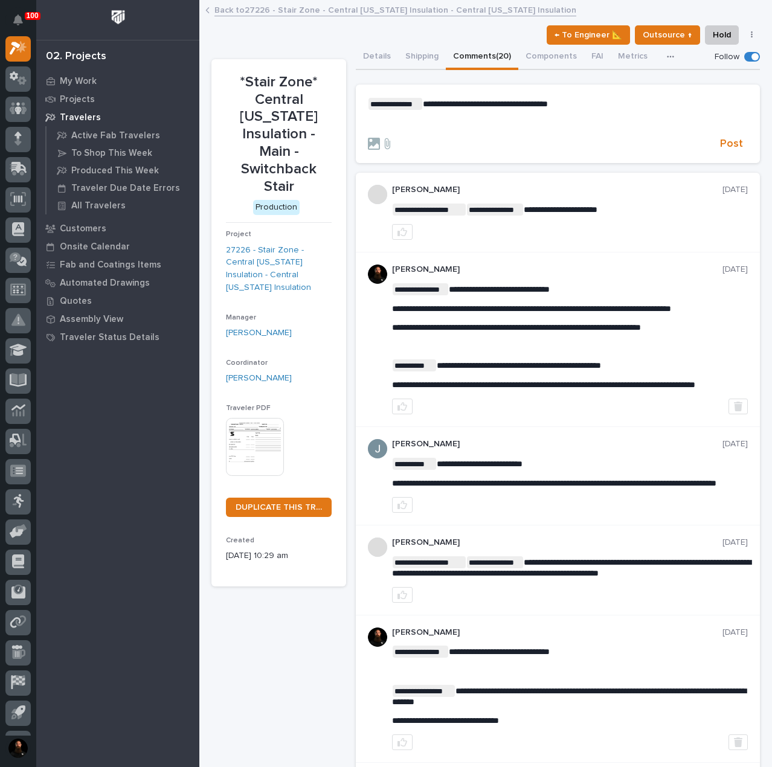
click at [518, 121] on p "﻿" at bounding box center [558, 123] width 380 height 10
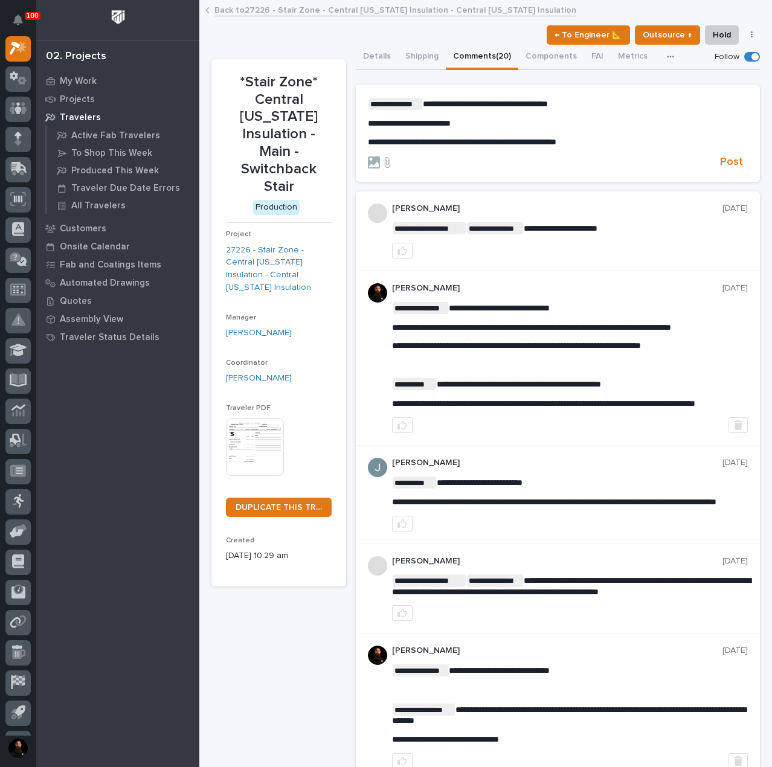
click at [485, 144] on span "**********" at bounding box center [462, 142] width 189 height 8
click at [639, 135] on div "**********" at bounding box center [558, 123] width 380 height 50
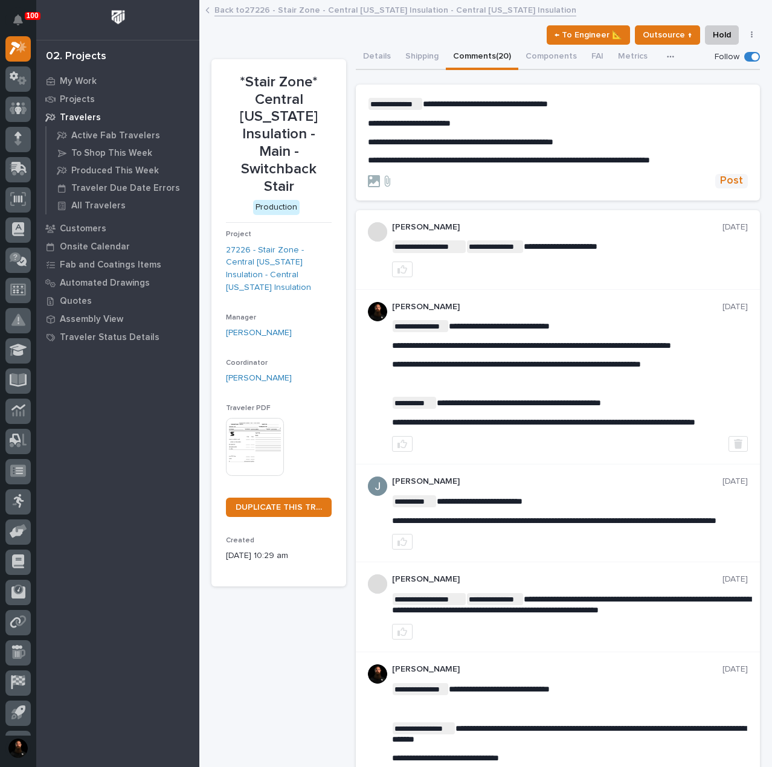
click at [728, 182] on span "Post" at bounding box center [731, 181] width 23 height 14
